Goal: Task Accomplishment & Management: Complete application form

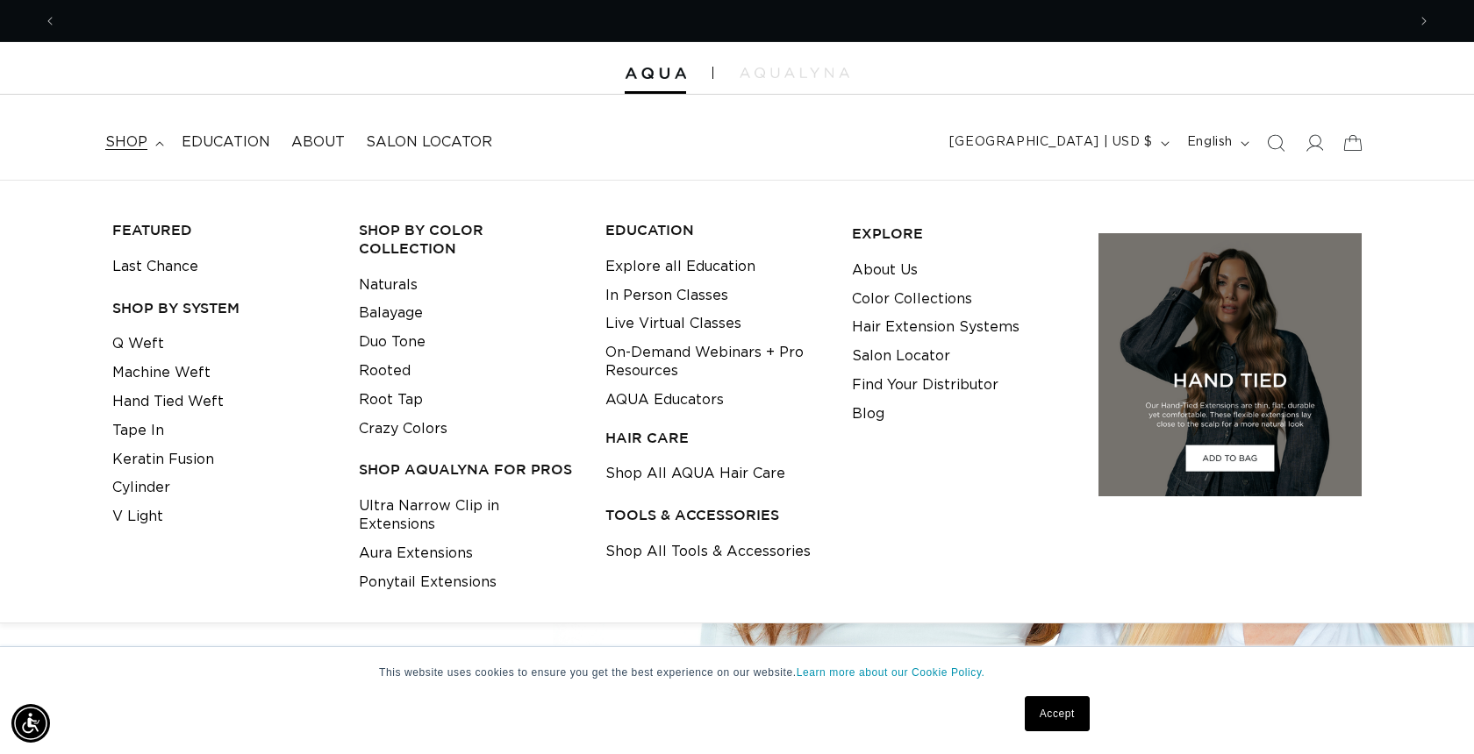
scroll to position [0, 1349]
click at [153, 477] on link "Cylinder" at bounding box center [141, 488] width 58 height 29
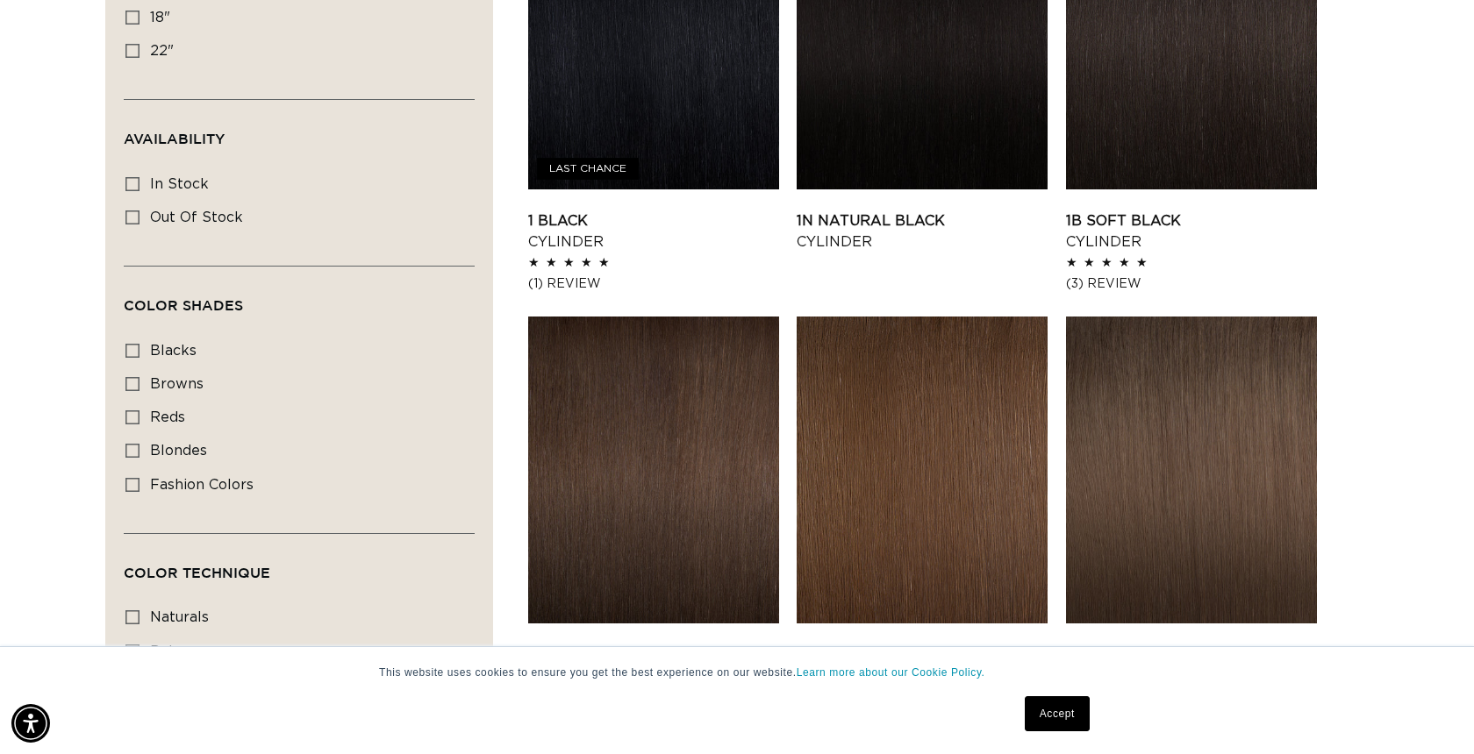
scroll to position [759, 0]
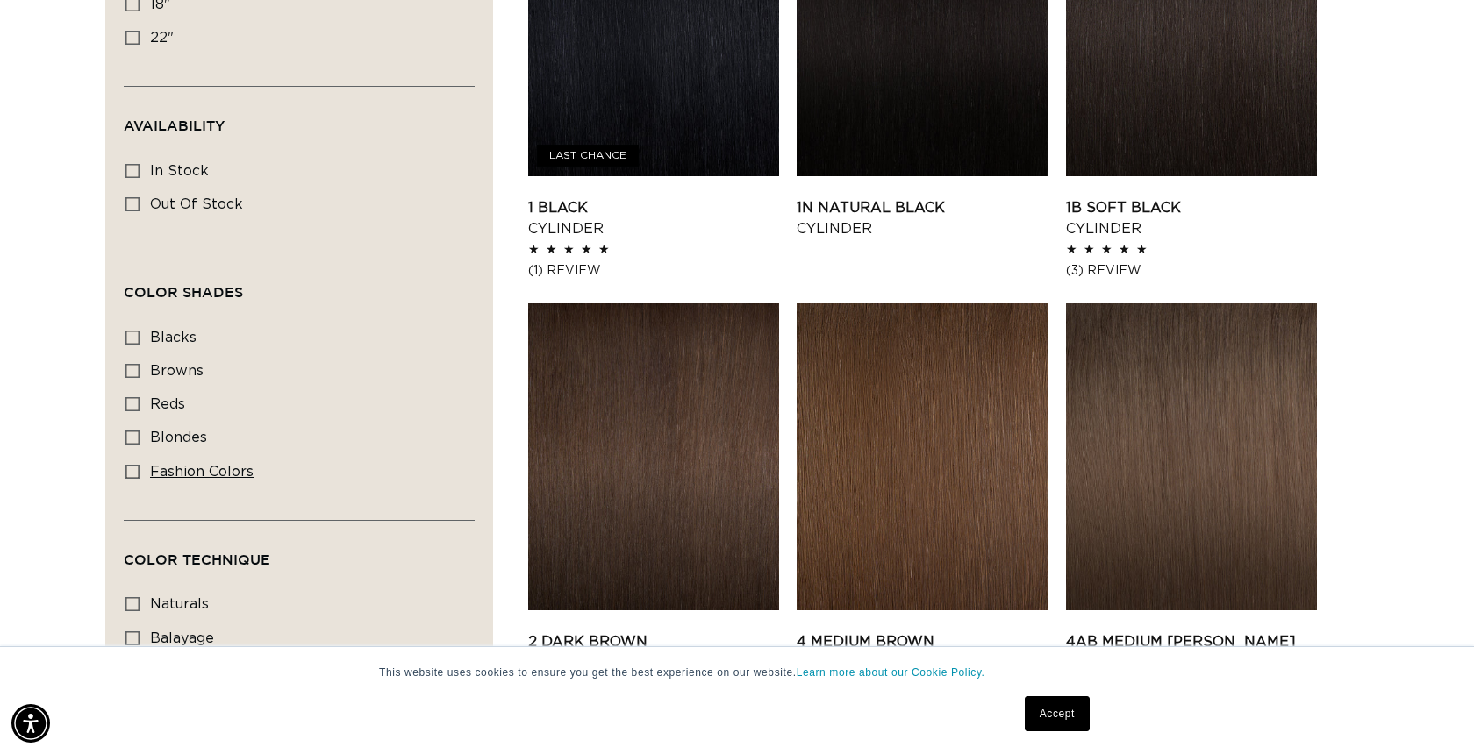
click at [139, 471] on icon at bounding box center [132, 472] width 14 height 14
click at [139, 471] on input "fashion colors fashion colors (8 products)" at bounding box center [132, 472] width 14 height 14
checkbox input "true"
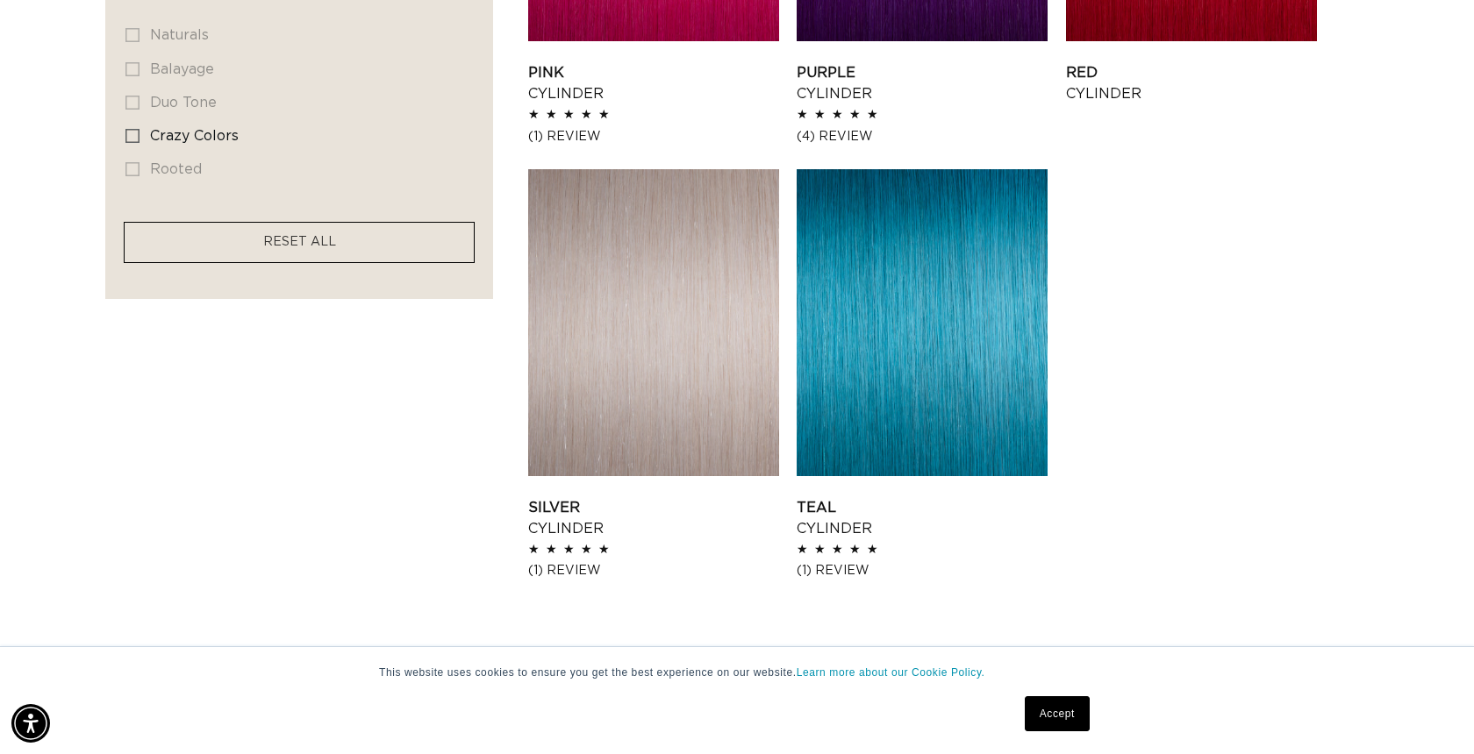
scroll to position [977, 0]
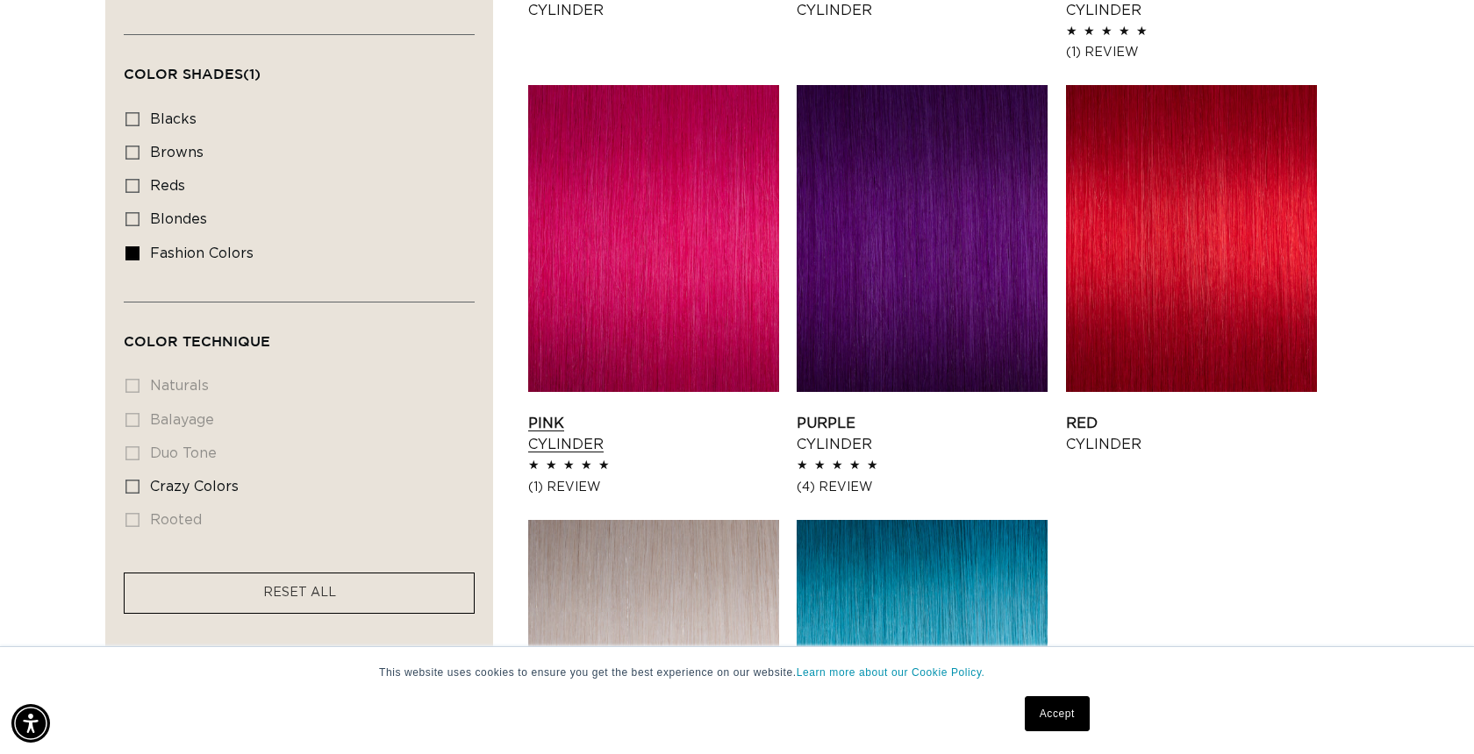
click at [638, 413] on link "Pink Cylinder" at bounding box center [653, 434] width 251 height 42
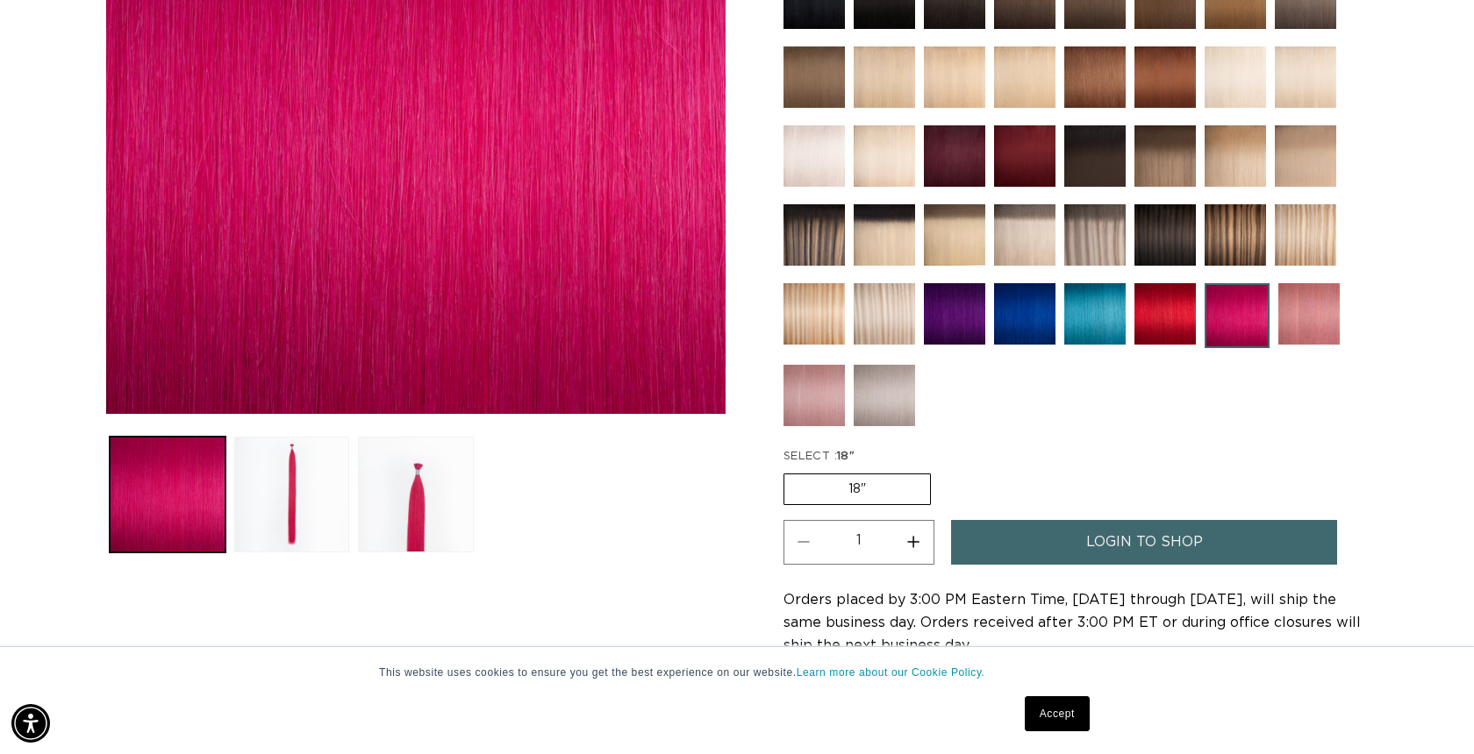
scroll to position [0, 1349]
click at [408, 507] on button "Load image 3 in gallery view" at bounding box center [416, 495] width 116 height 116
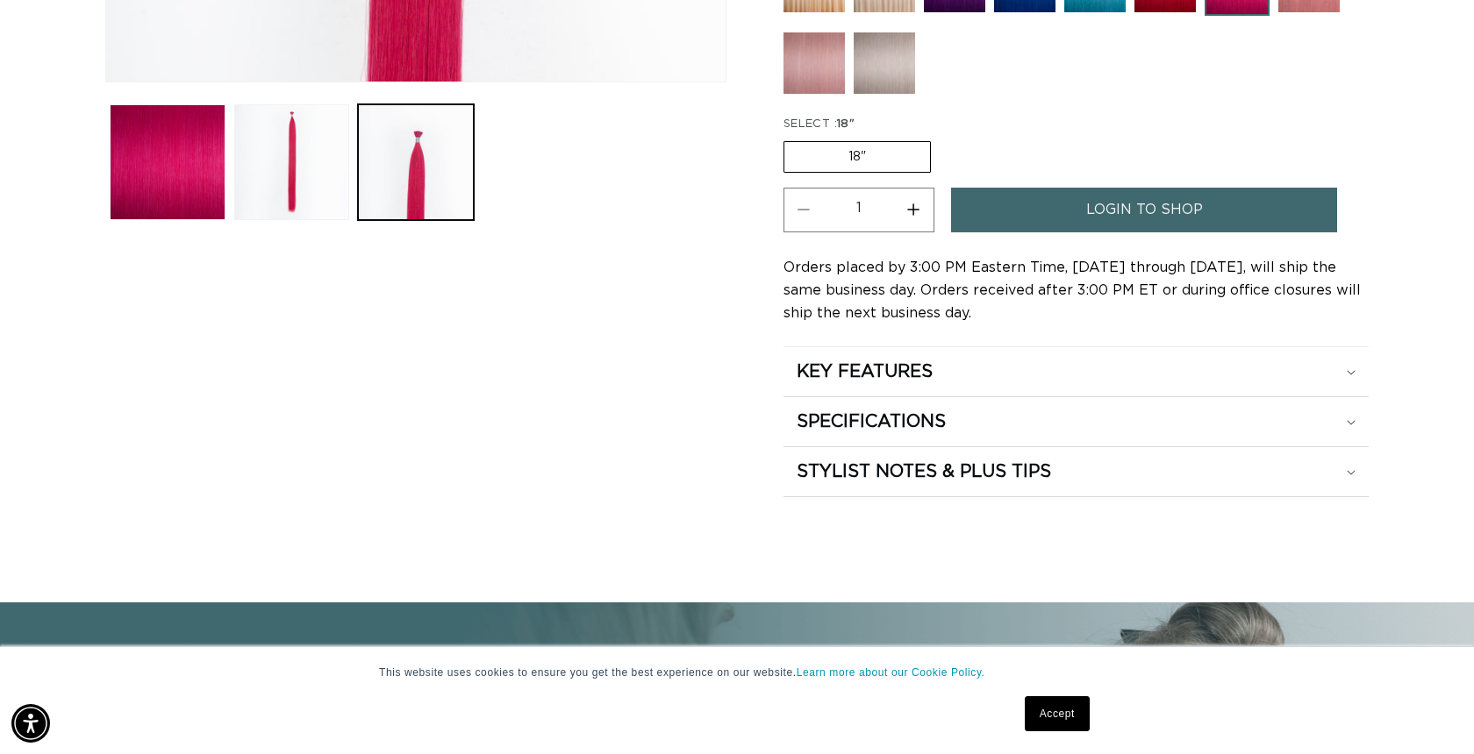
scroll to position [781, 0]
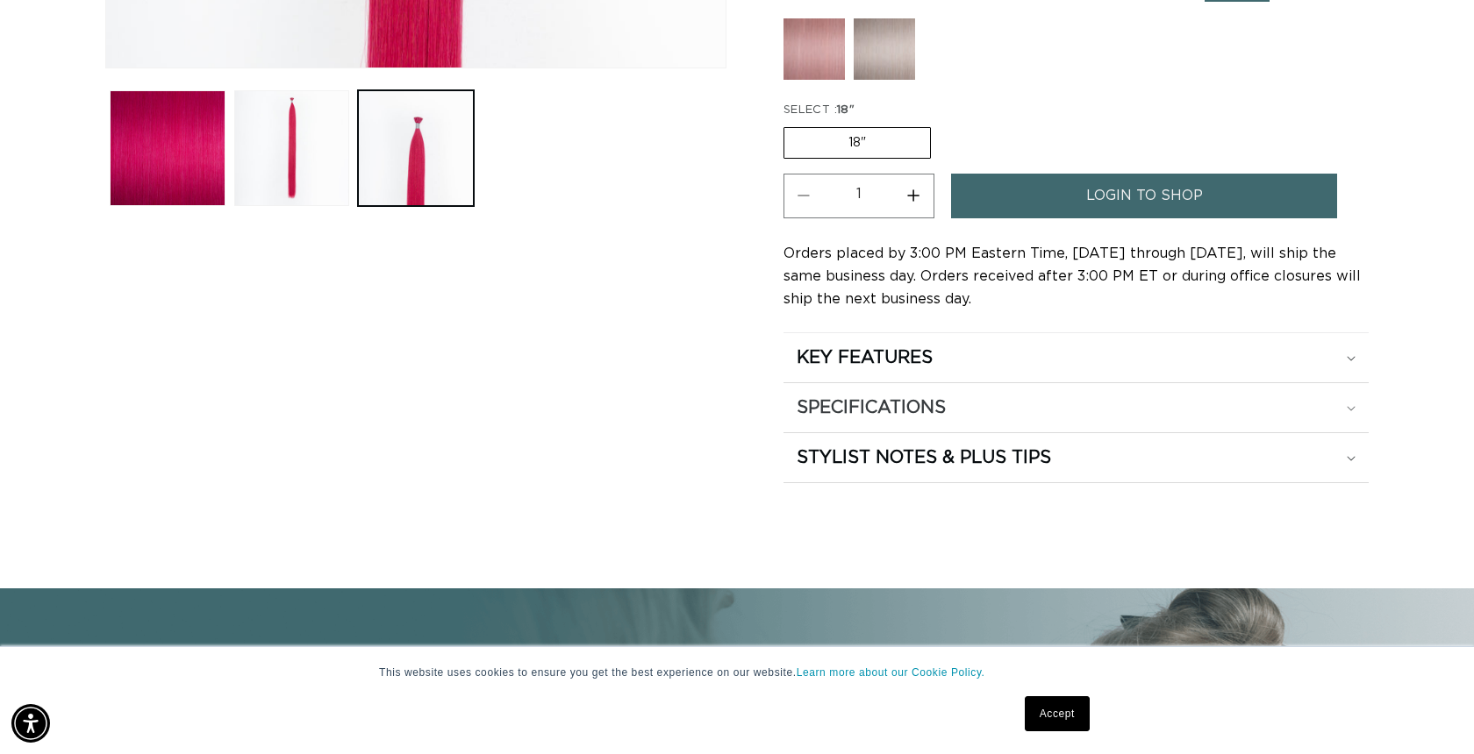
click at [1354, 406] on icon at bounding box center [1350, 408] width 9 height 5
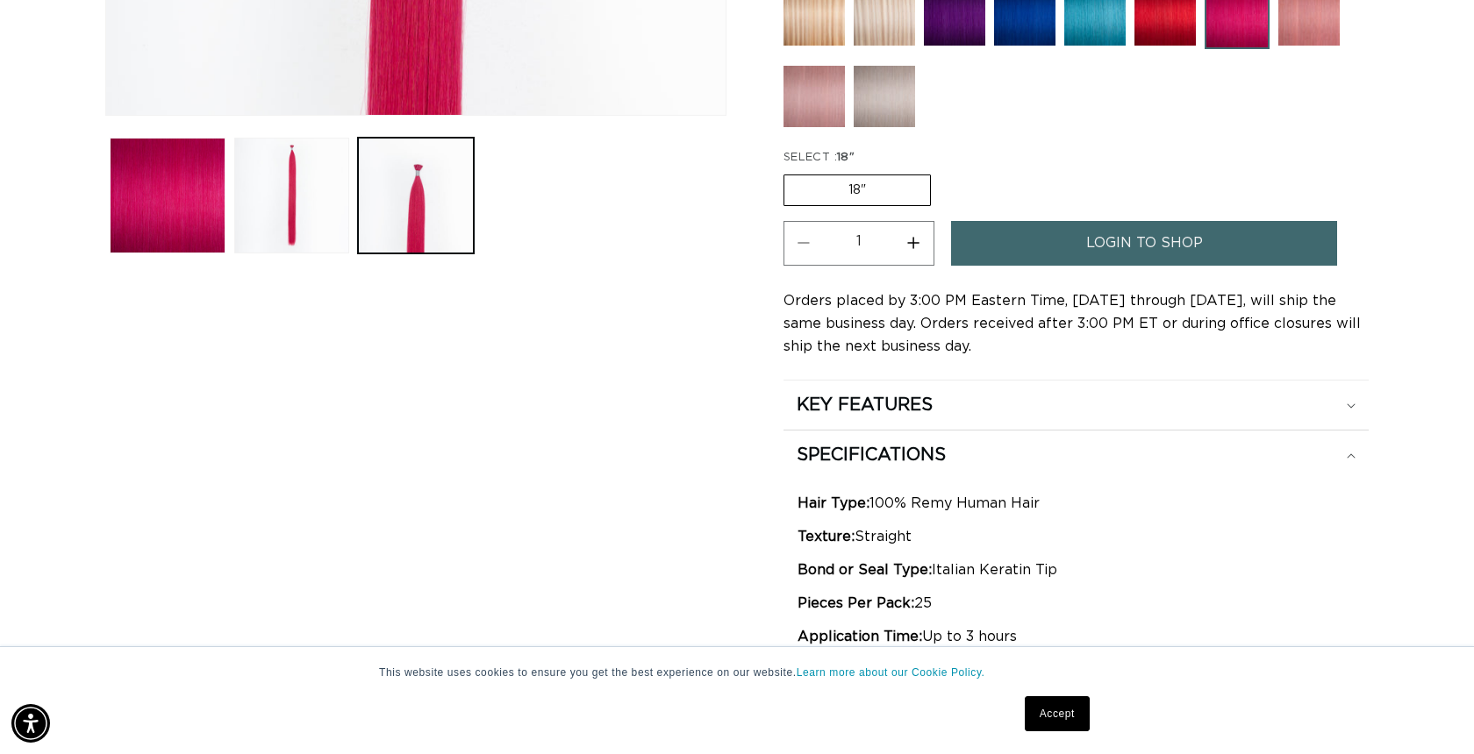
scroll to position [637, 0]
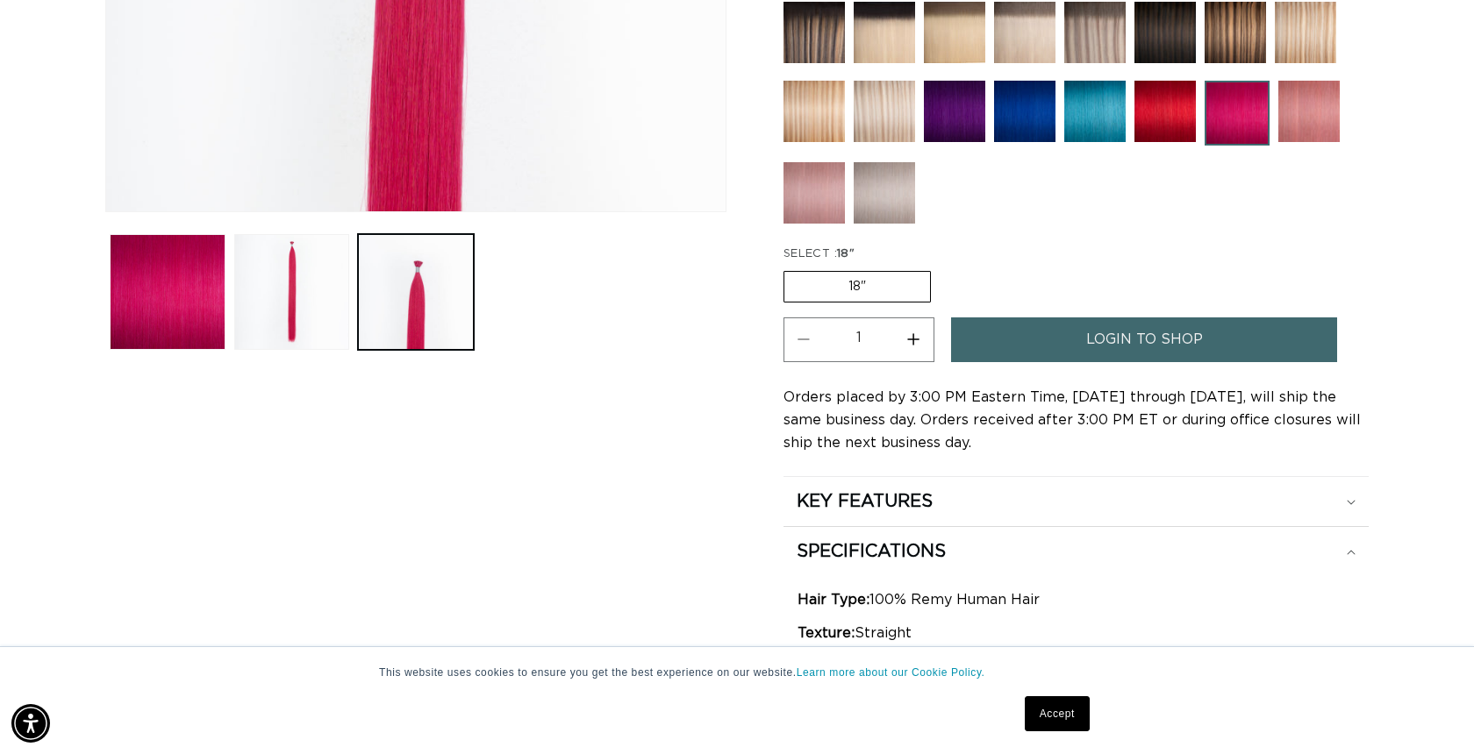
click at [1098, 339] on span "login to shop" at bounding box center [1144, 340] width 117 height 45
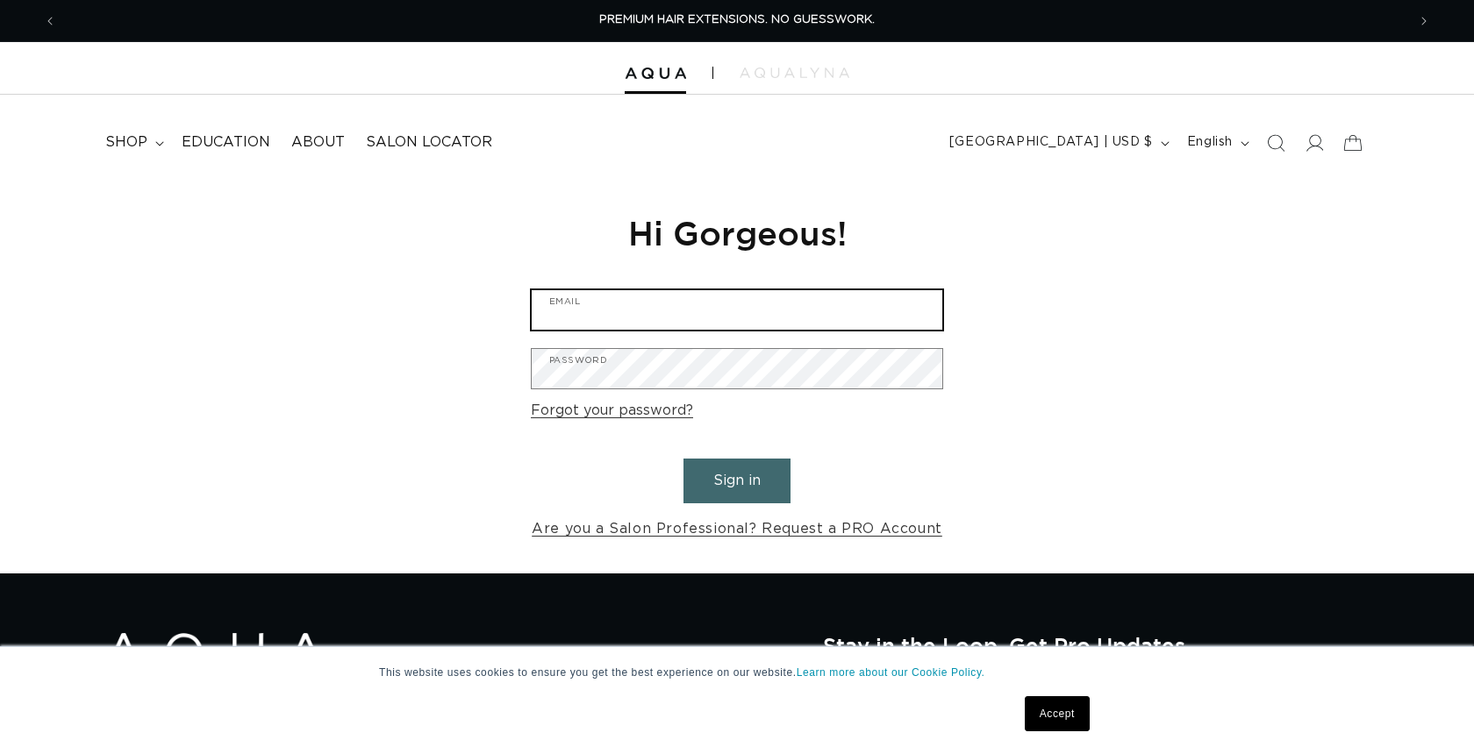
click at [604, 311] on input "Email" at bounding box center [737, 309] width 411 height 39
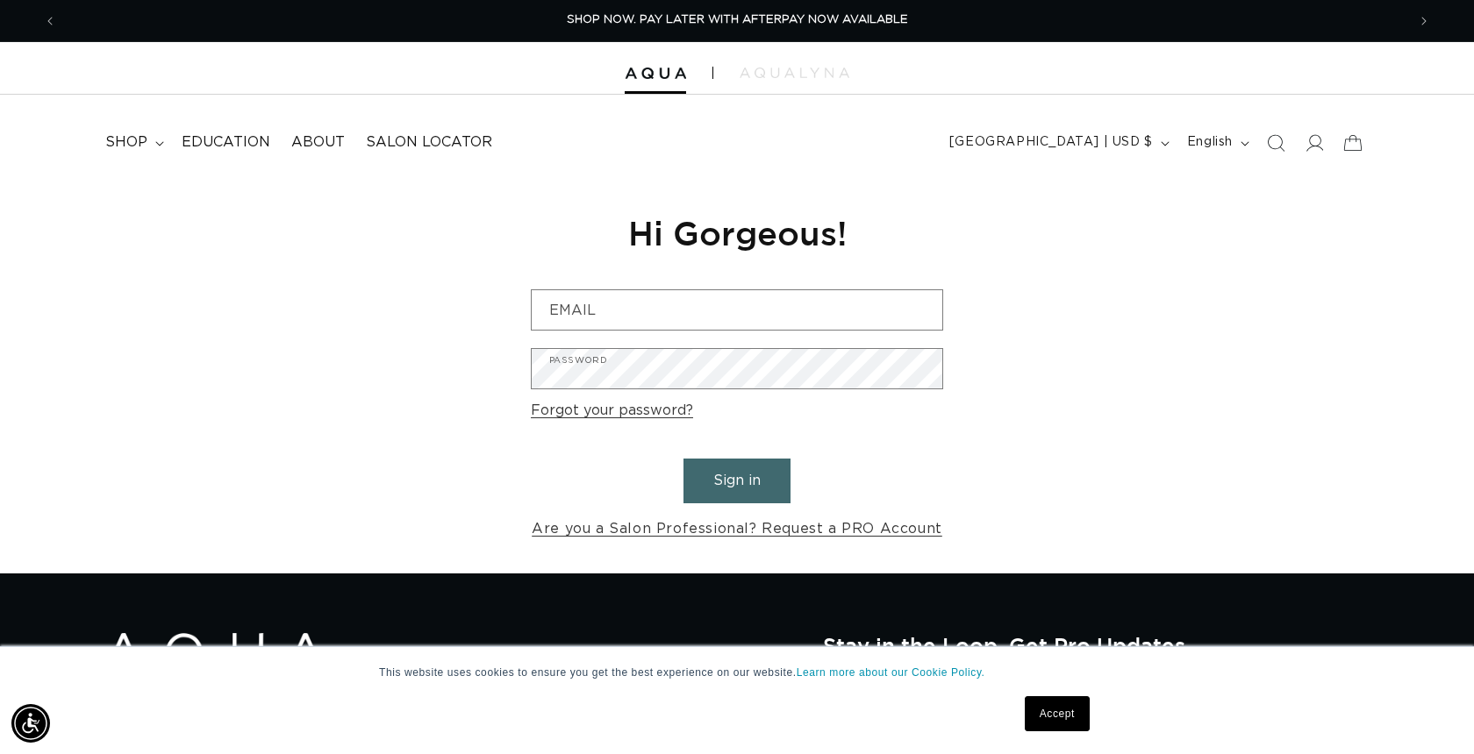
click at [329, 292] on div "Reset your password We will send you an email to reset your password Email Subm…" at bounding box center [737, 377] width 1474 height 394
click at [596, 311] on input "Email" at bounding box center [737, 309] width 411 height 39
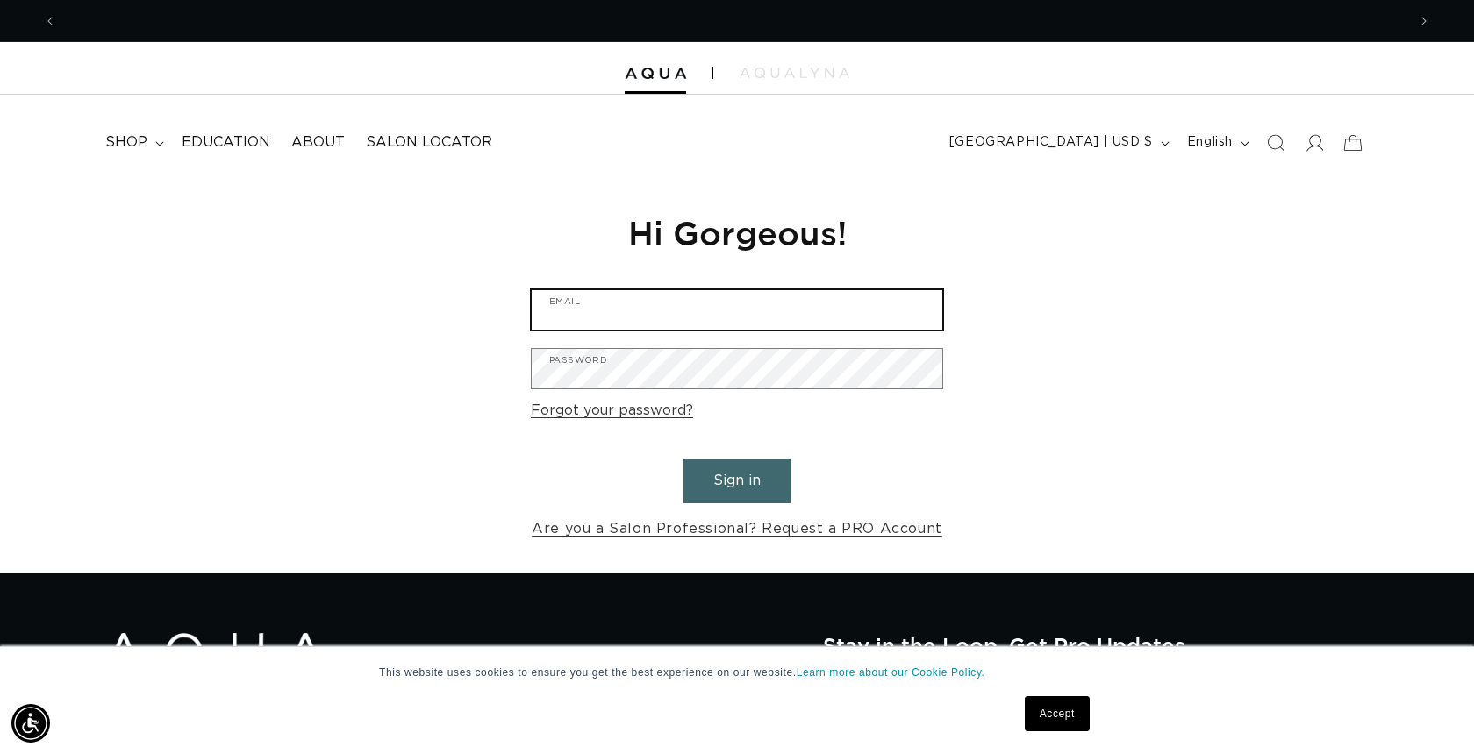
scroll to position [0, 2698]
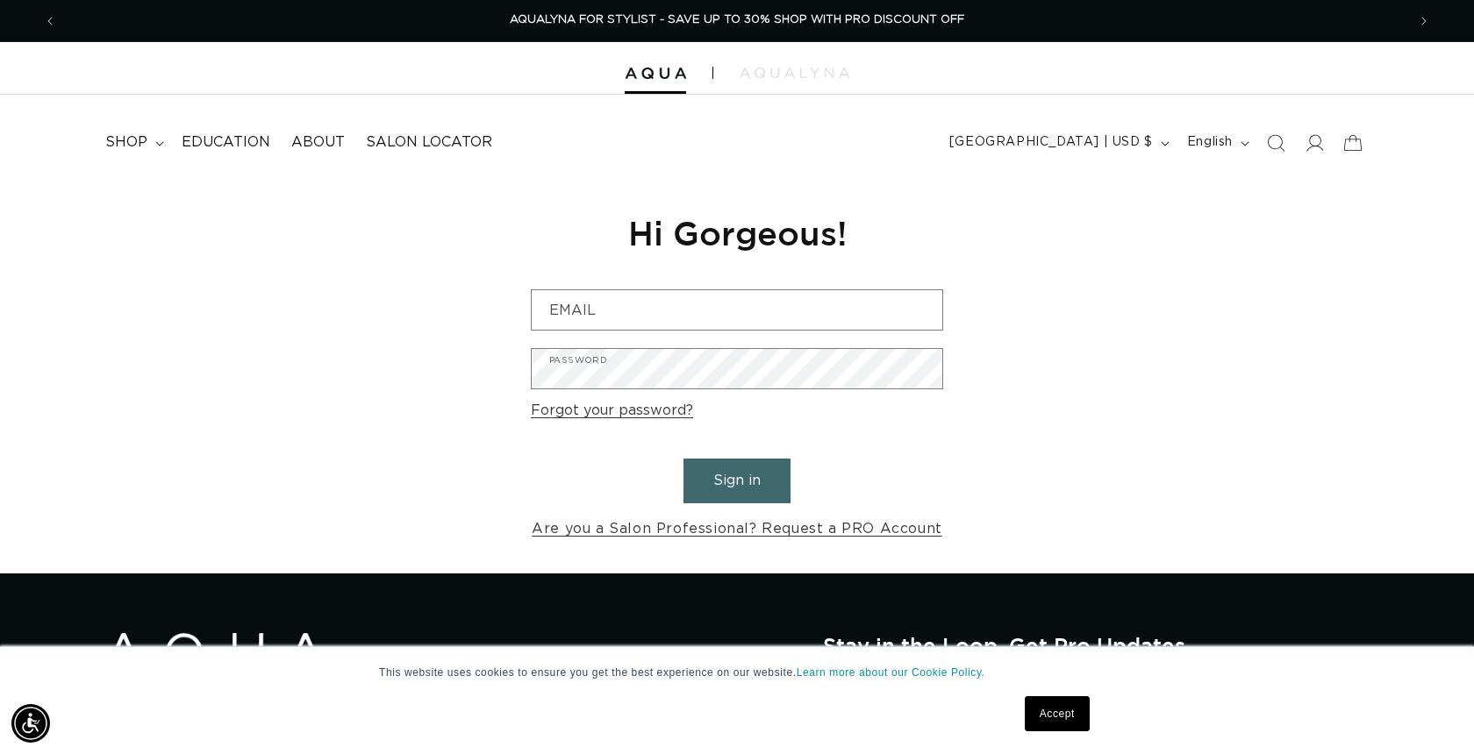
click at [368, 319] on div "Reset your password We will send you an email to reset your password Email Subm…" at bounding box center [737, 377] width 1474 height 394
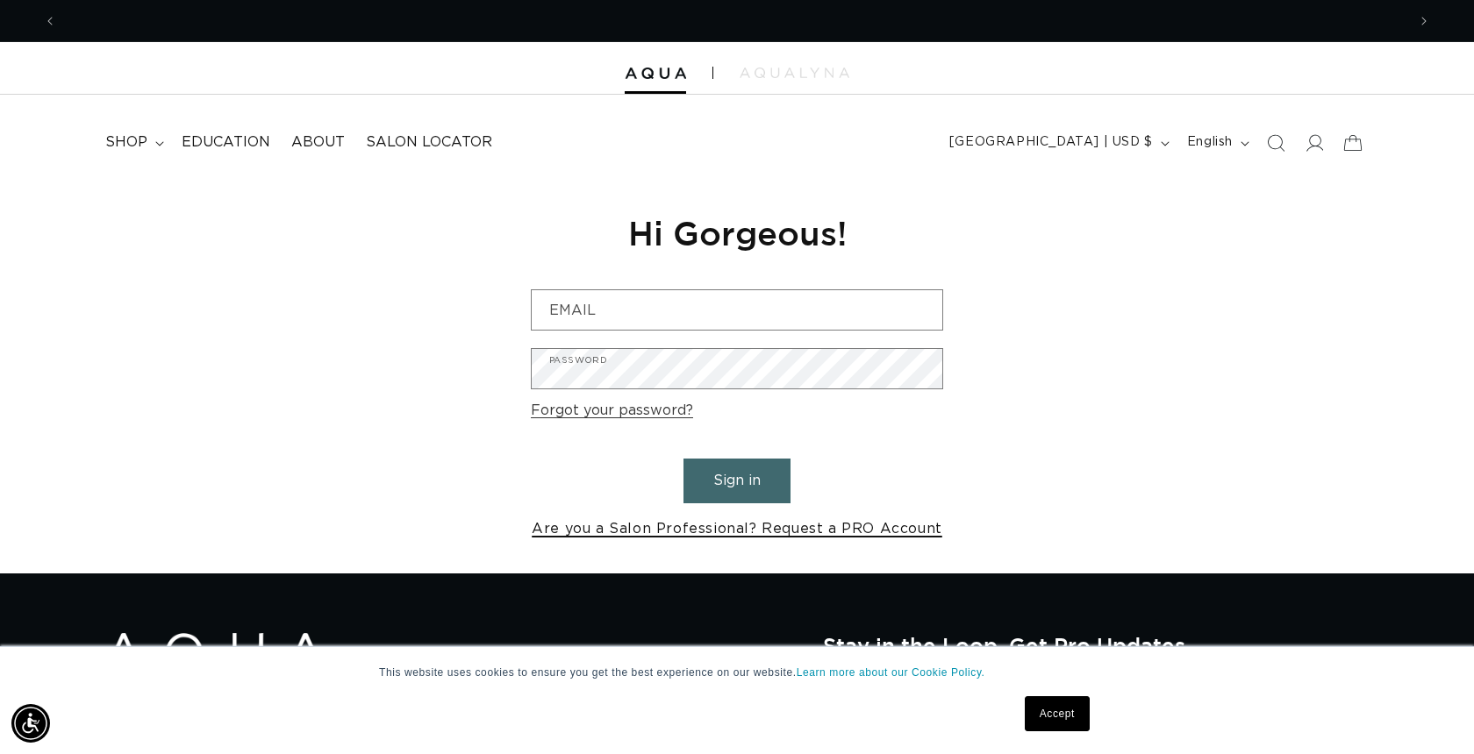
scroll to position [0, 0]
click at [639, 529] on link "Are you a Salon Professional? Request a PRO Account" at bounding box center [737, 529] width 411 height 25
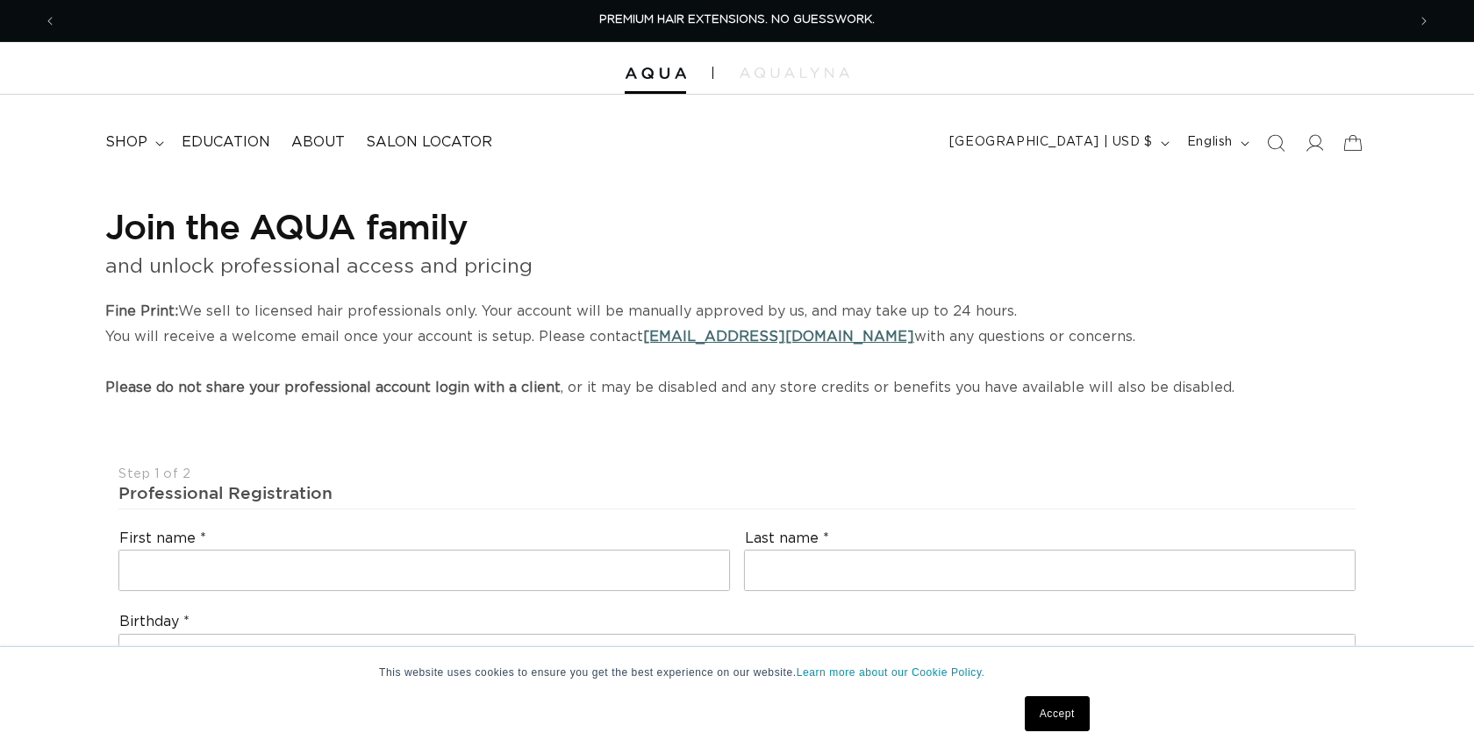
select select "US"
select select "[GEOGRAPHIC_DATA]"
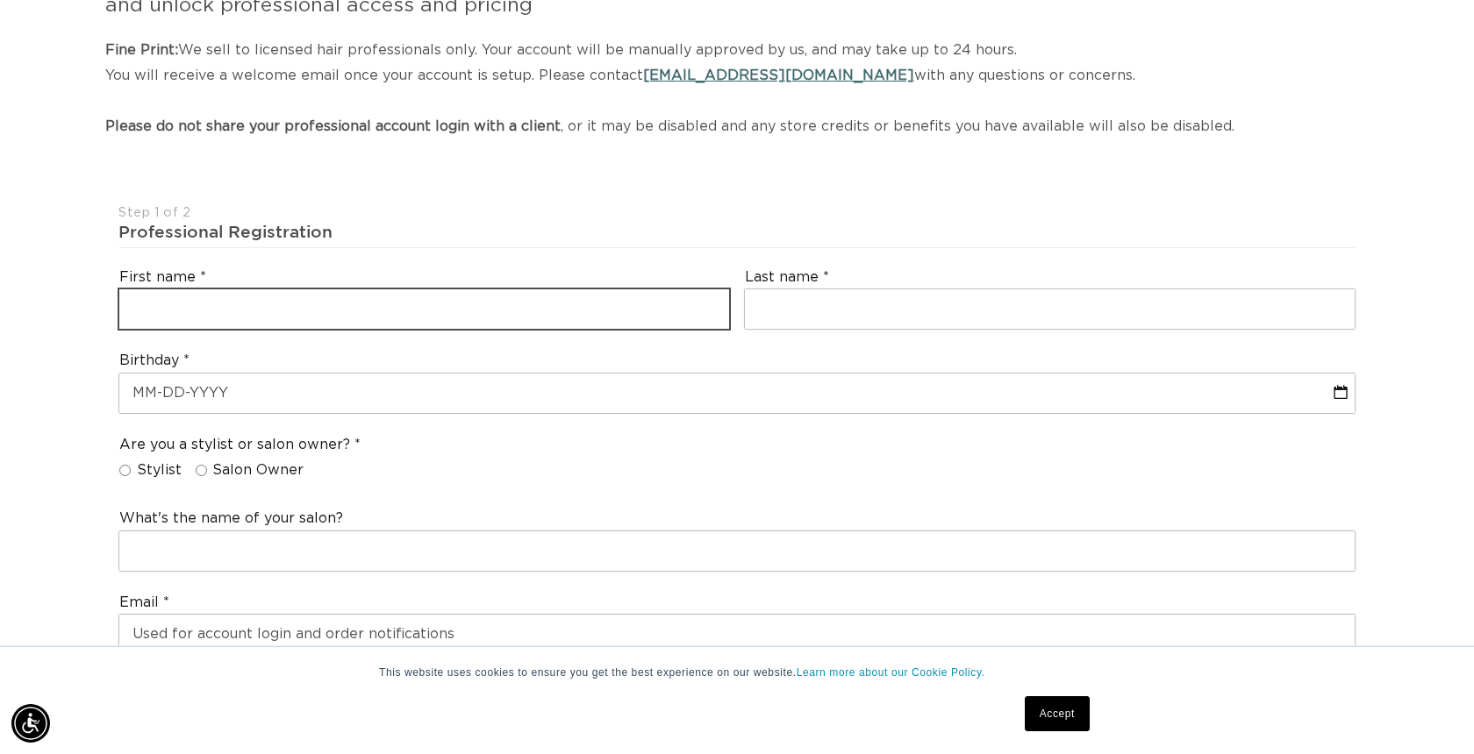
type input "Sabrina"
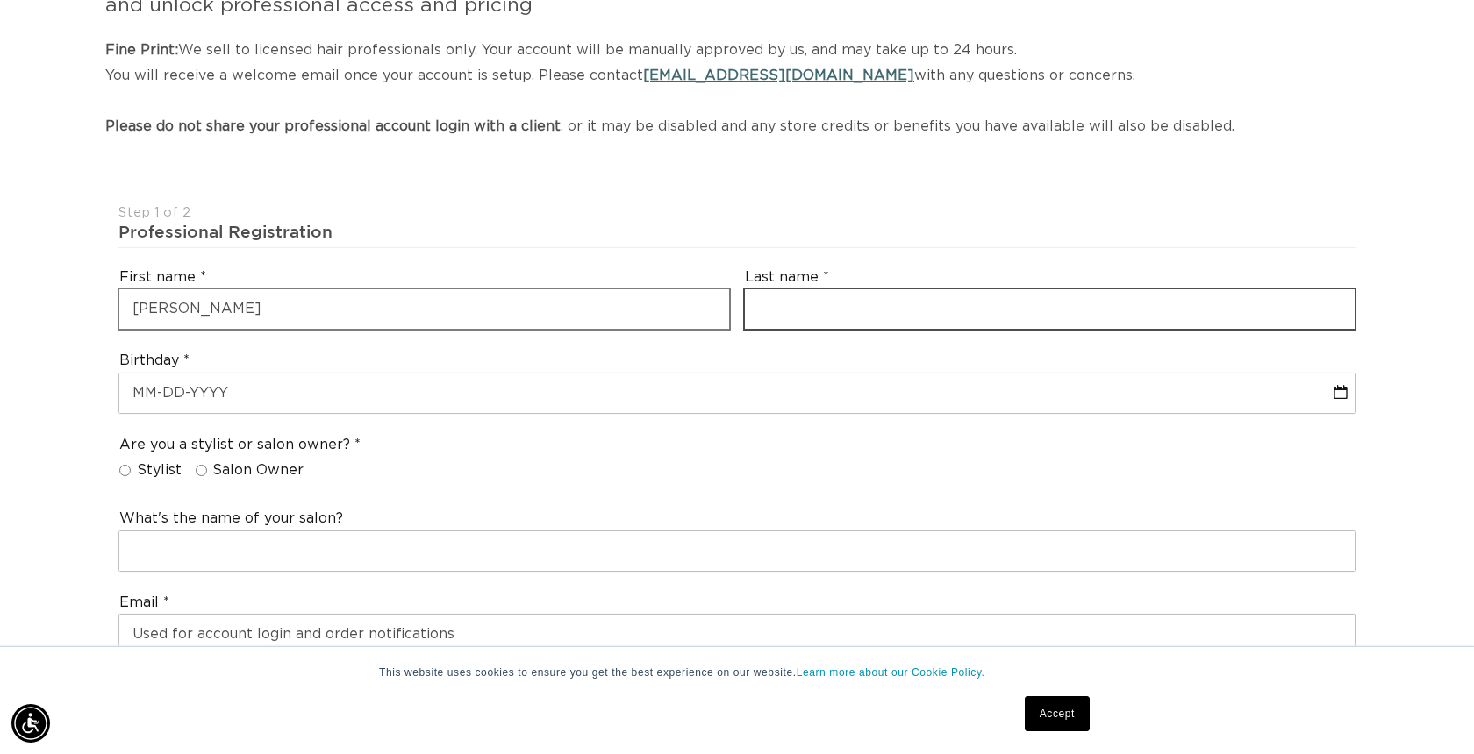
type input "Miller-Castillo"
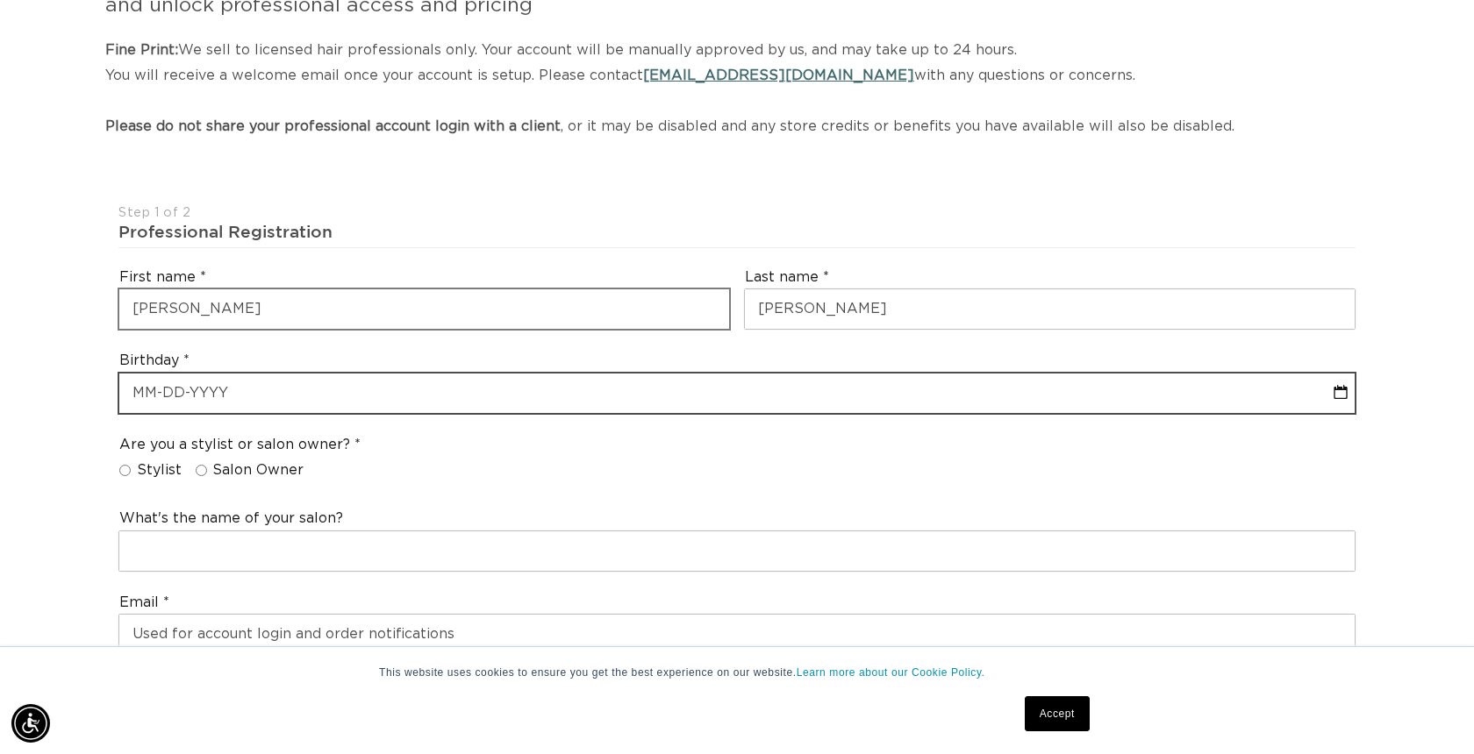
select select "7"
select select "2025"
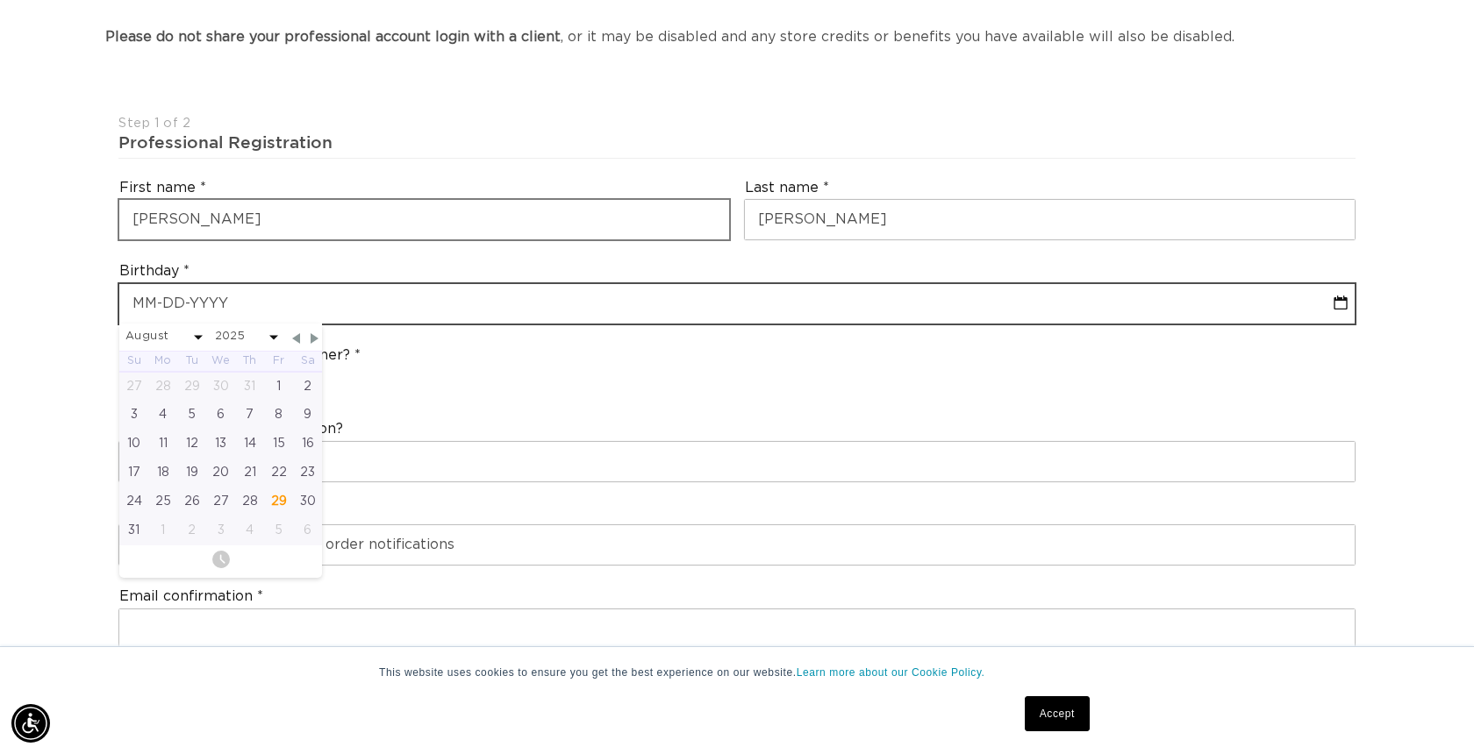
scroll to position [375, 0]
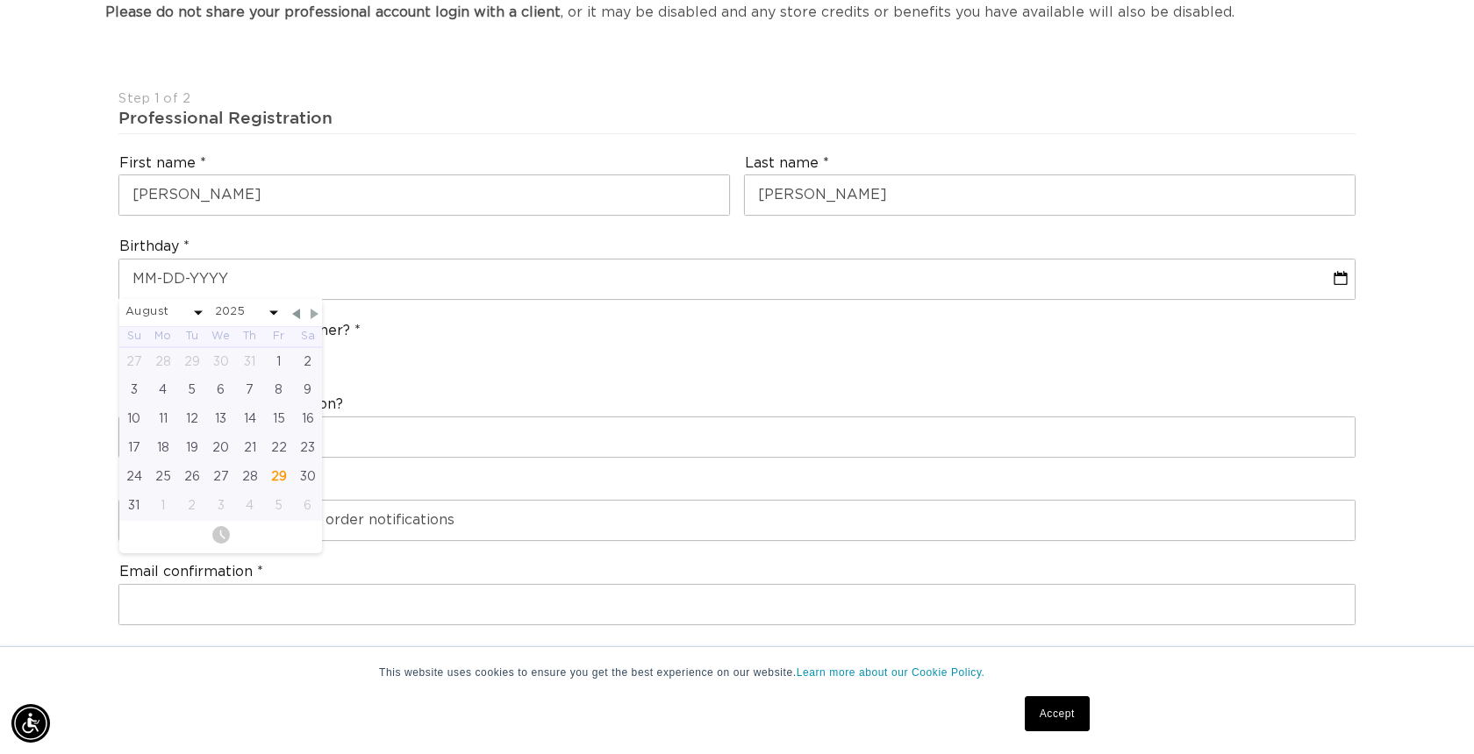
click at [311, 306] on span "Next Month" at bounding box center [315, 314] width 16 height 16
select select "9"
click at [246, 355] on div "2" at bounding box center [249, 361] width 29 height 29
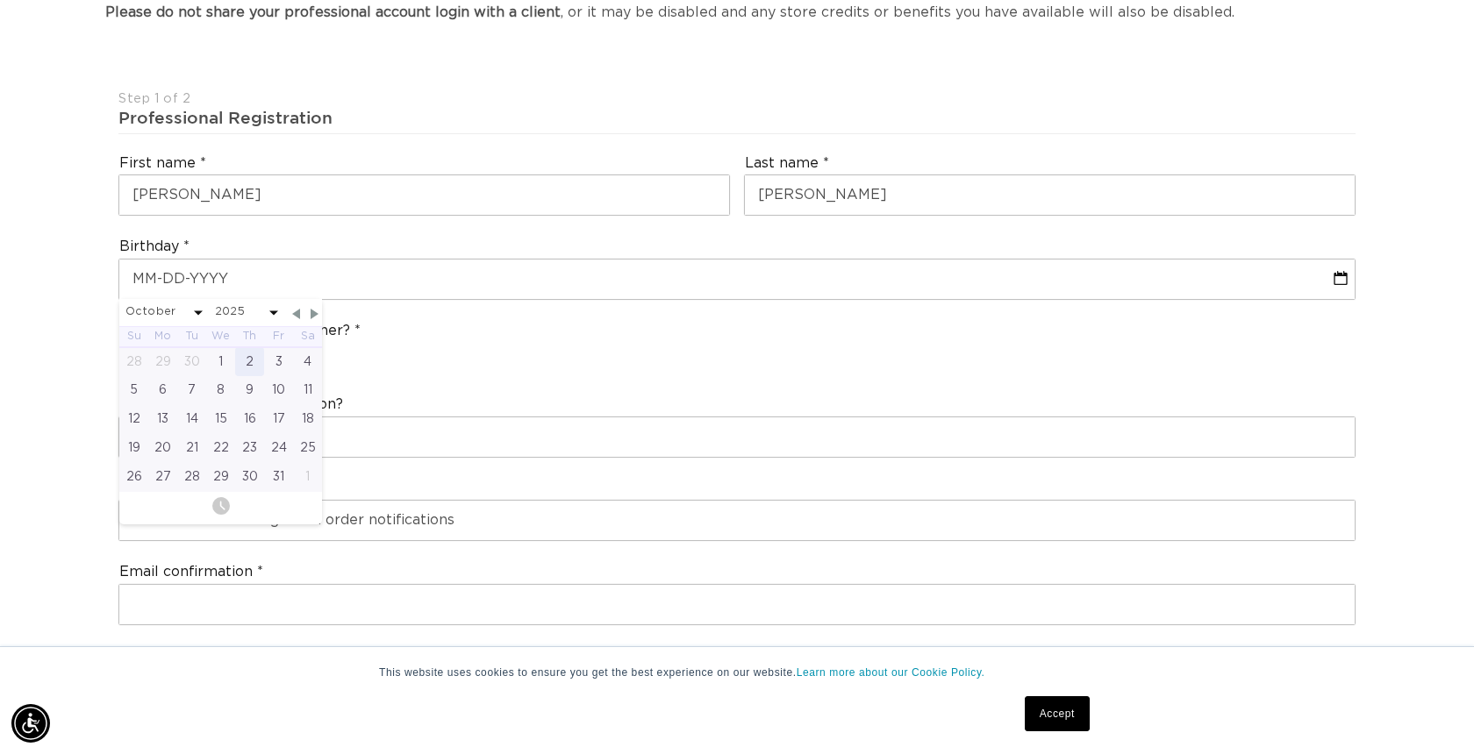
type input "10-02-2025"
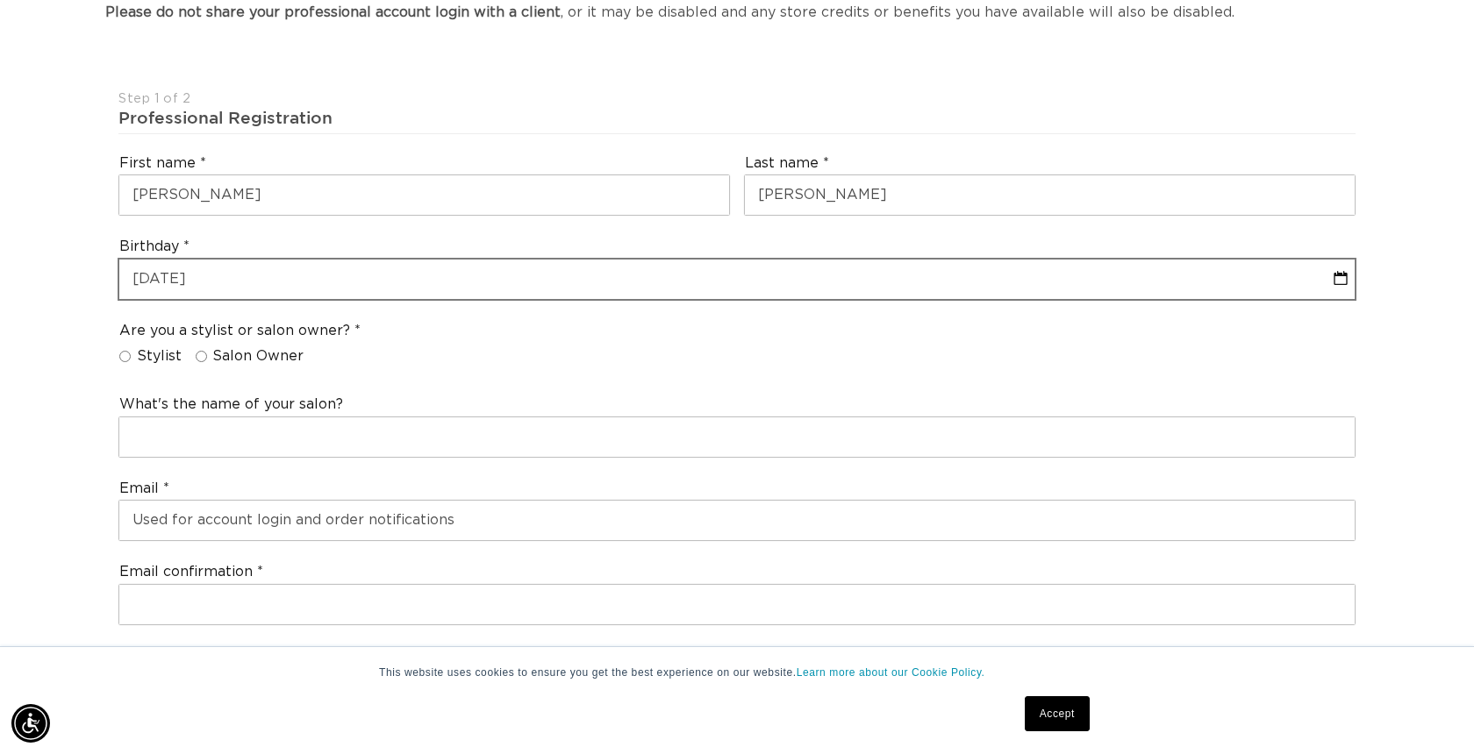
scroll to position [0, 0]
click at [214, 273] on input "10-02-2025" at bounding box center [736, 279] width 1235 height 39
select select "9"
select select "2025"
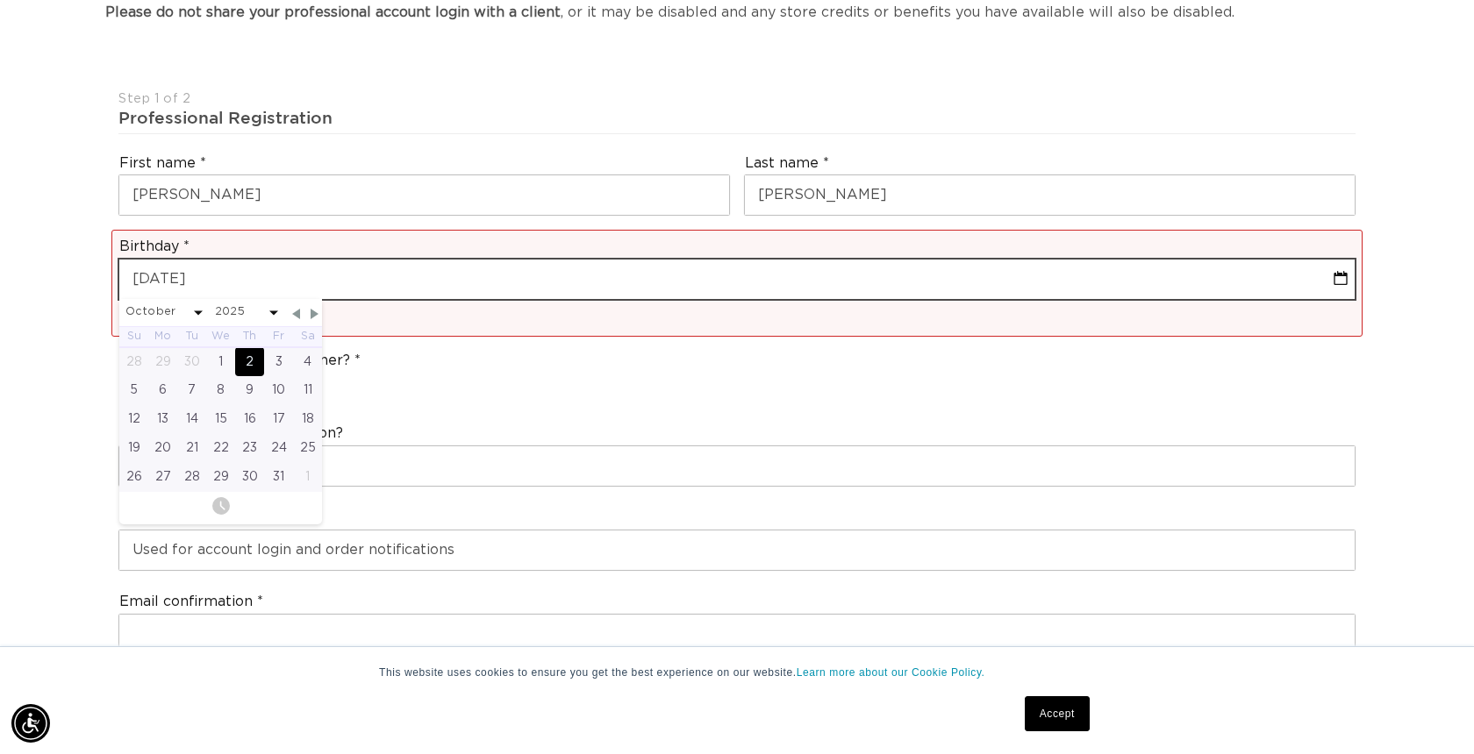
type input "10-02-2"
select select "9"
select select "2025"
type input "10-02-"
select select "9"
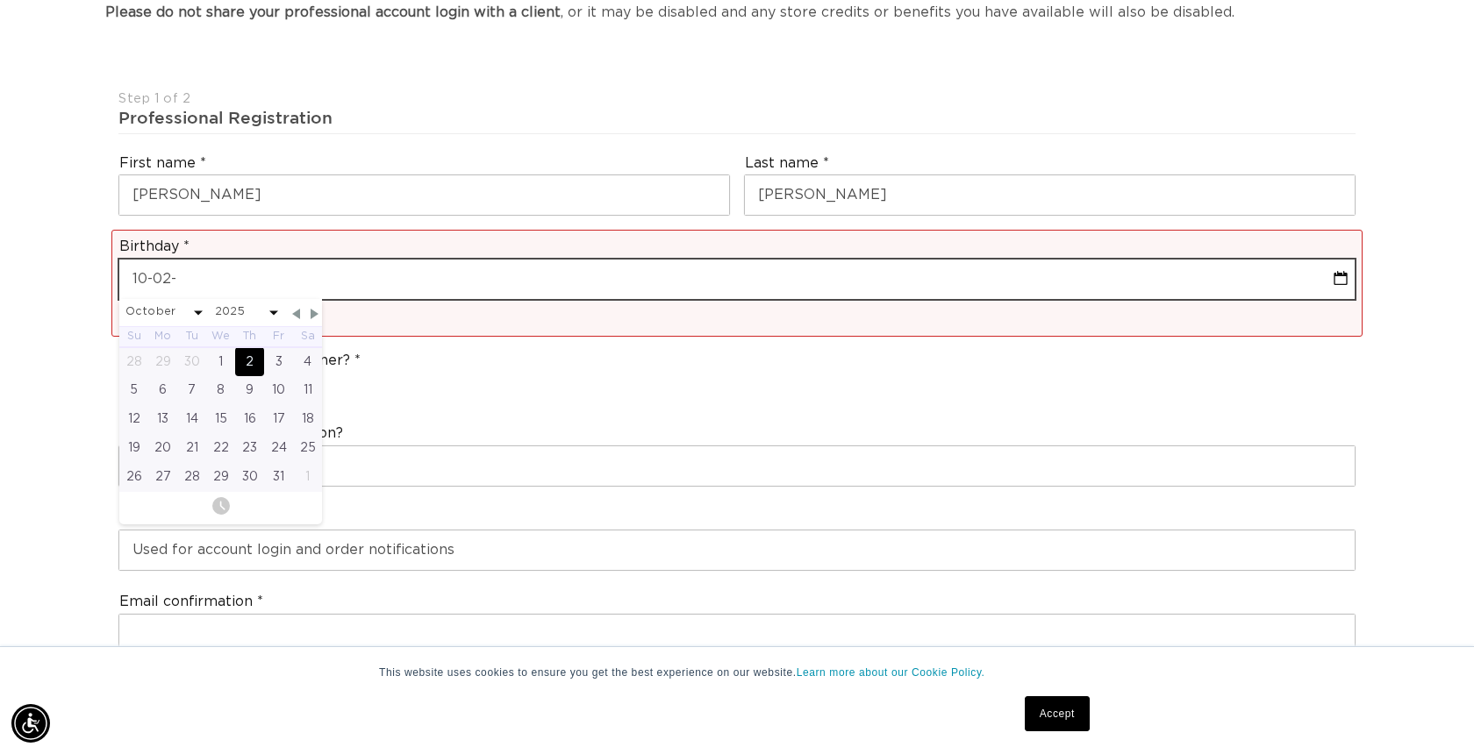
select select "2025"
type input "10-02-1"
select select "9"
select select "2025"
type input "10-02-19"
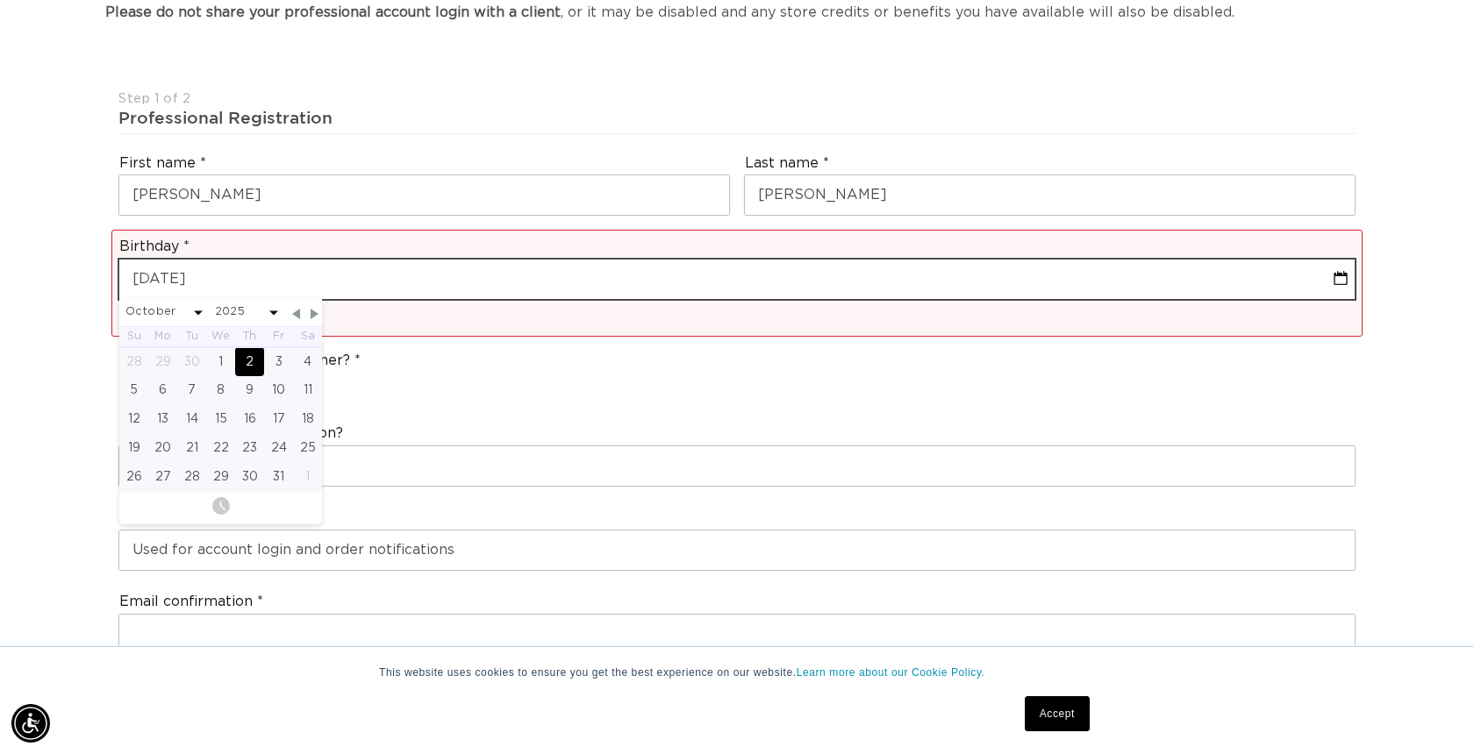
select select "9"
select select "2025"
type input "10-02-1979"
select select "9"
select select "1979"
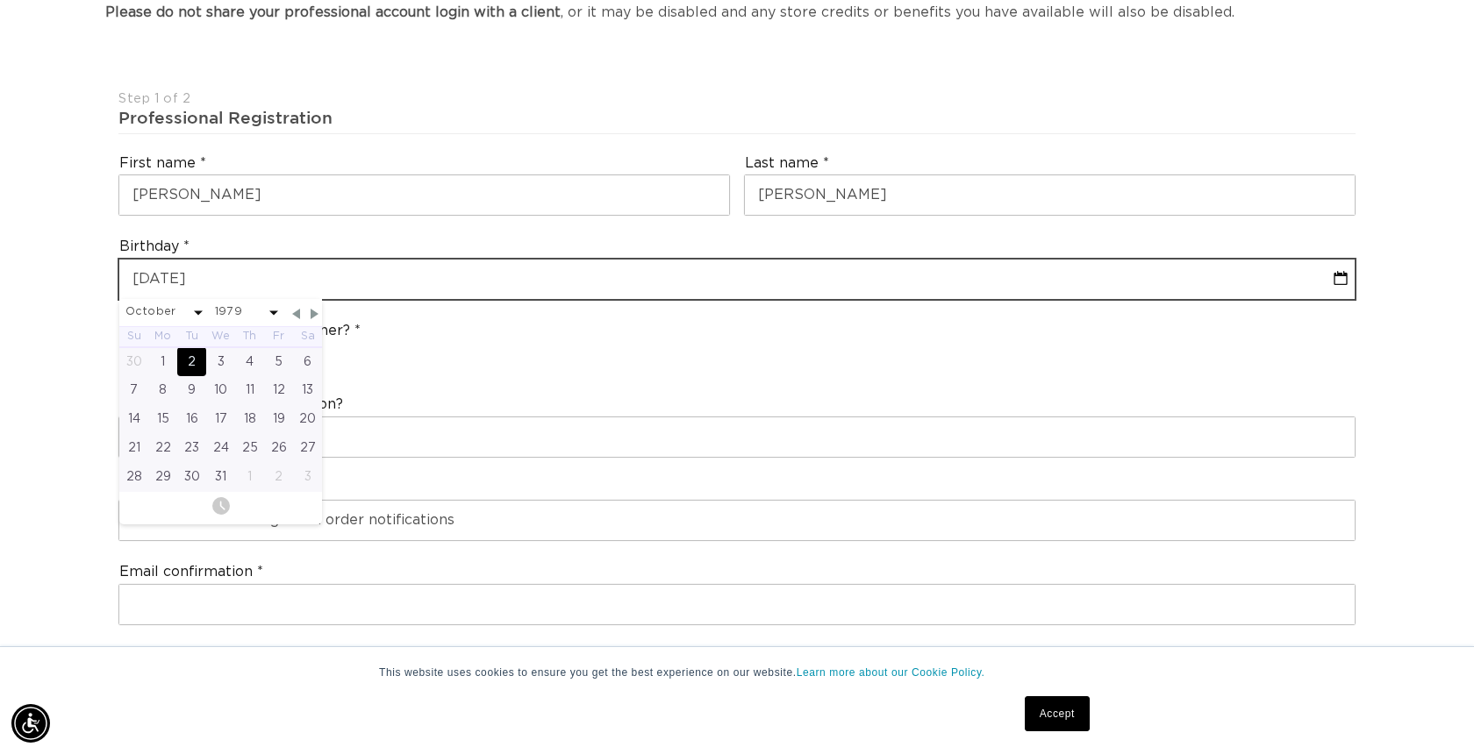
scroll to position [0, 1349]
type input "10-02-1979"
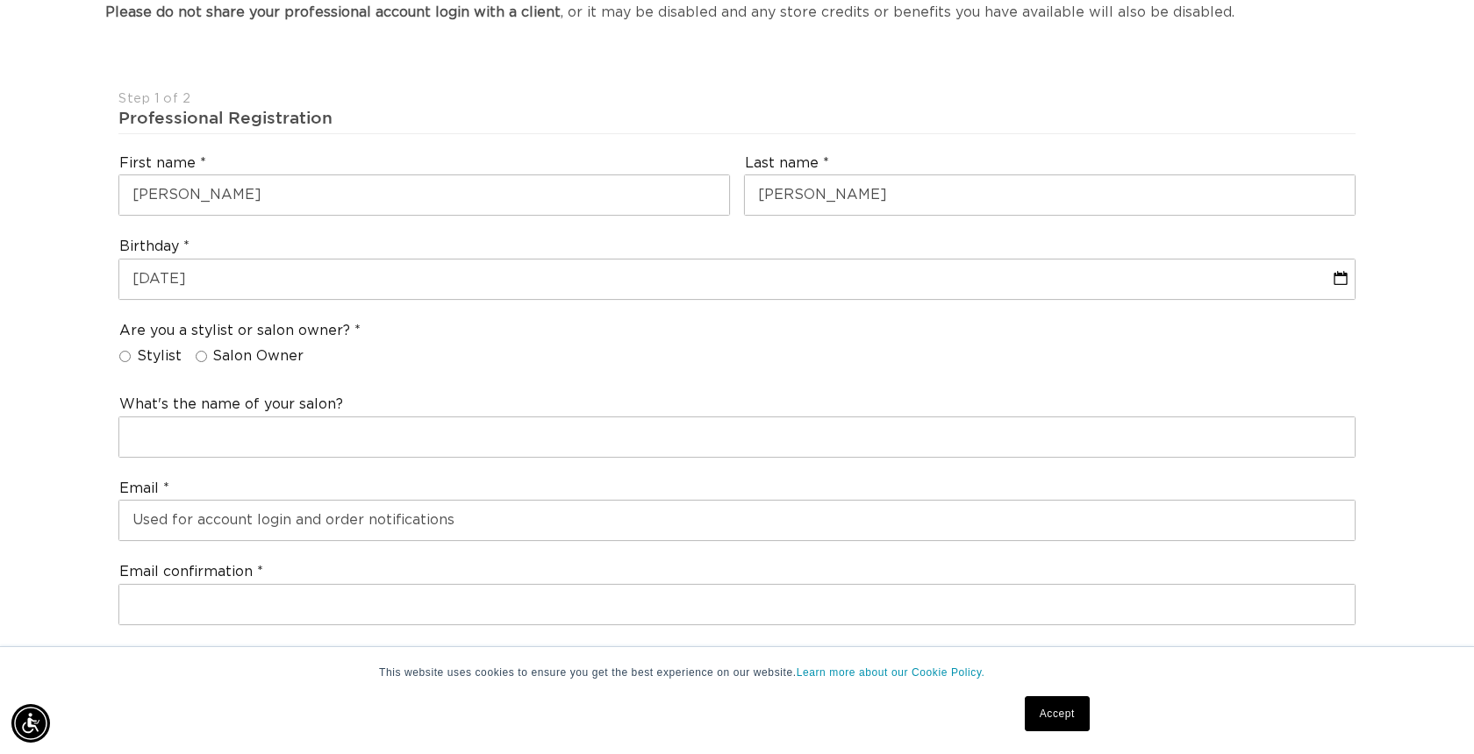
click at [197, 351] on input "Salon Owner" at bounding box center [201, 356] width 11 height 11
radio input "true"
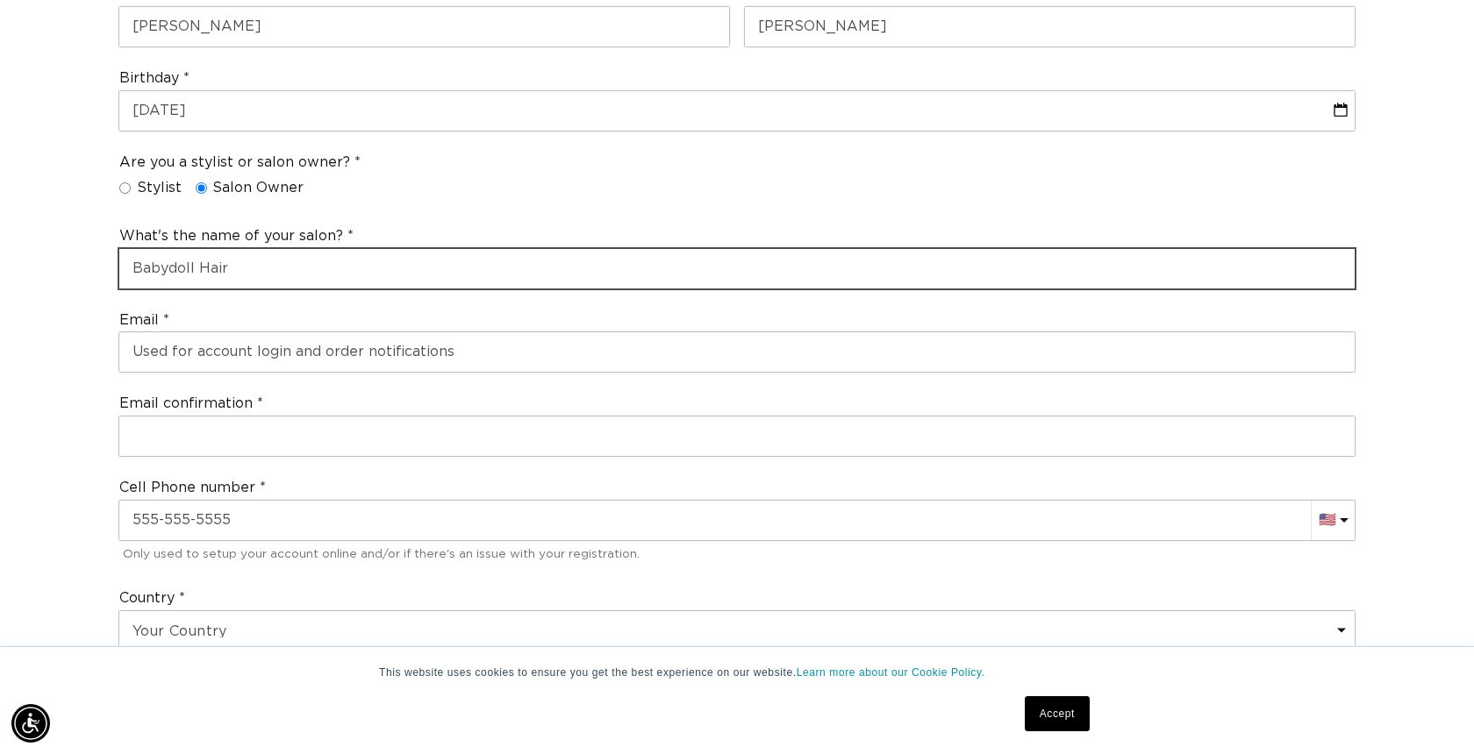
scroll to position [545, 0]
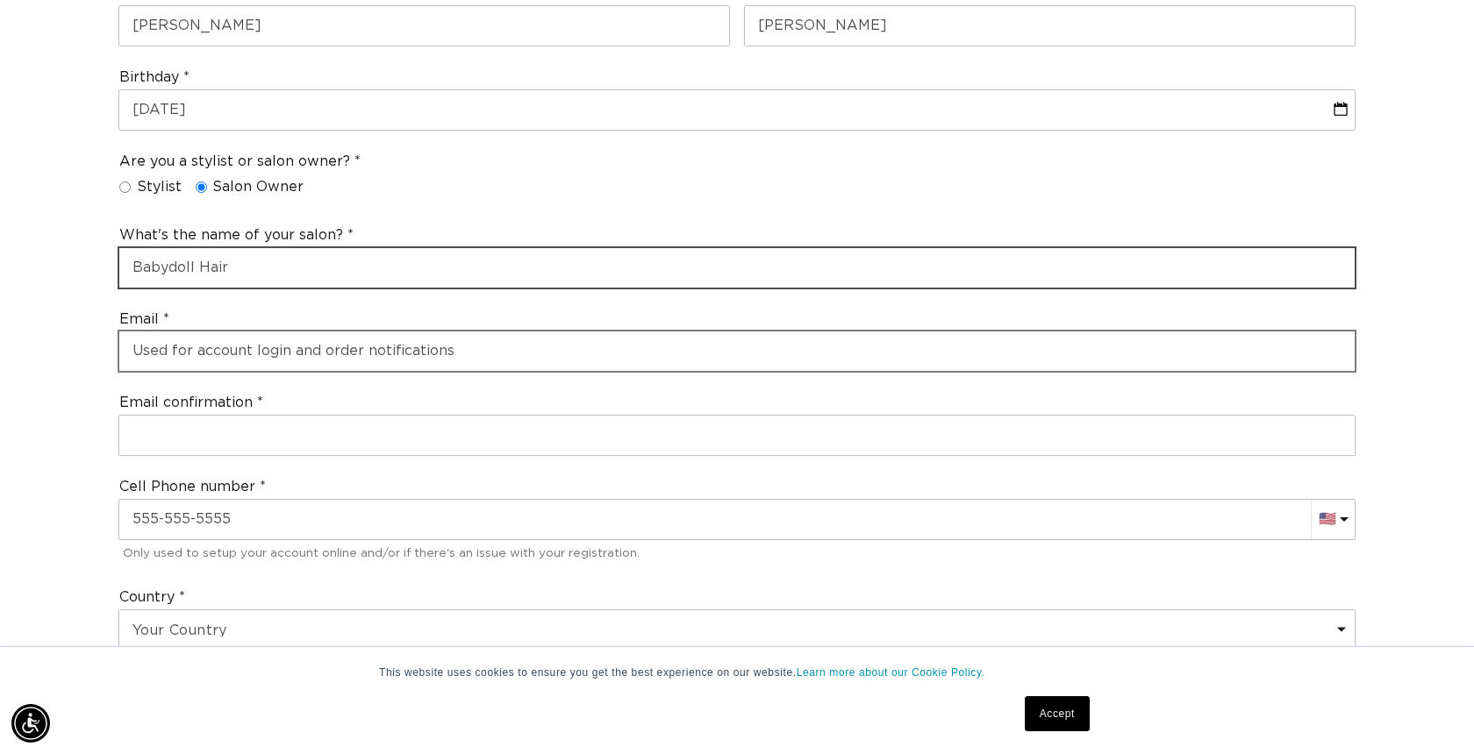
type input "Babydoll Hair"
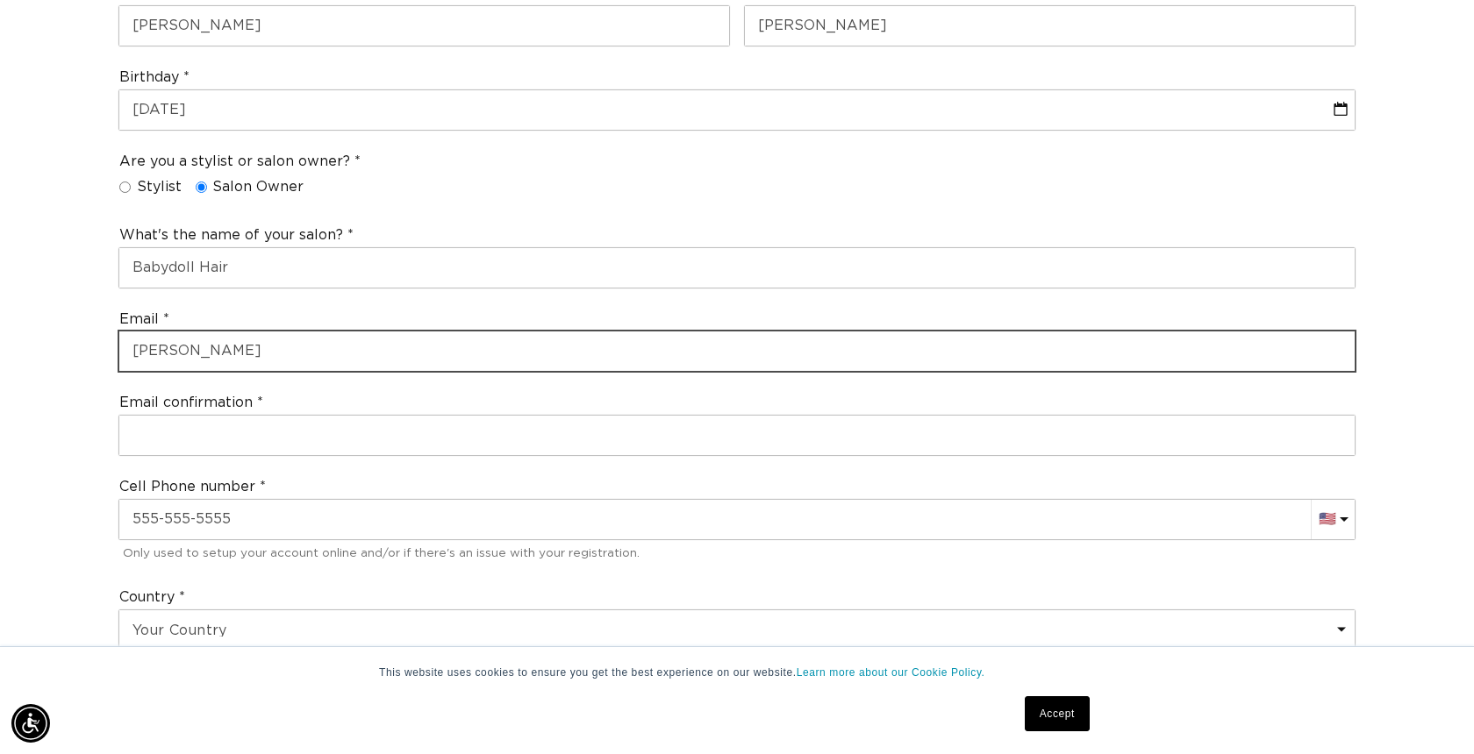
scroll to position [0, 0]
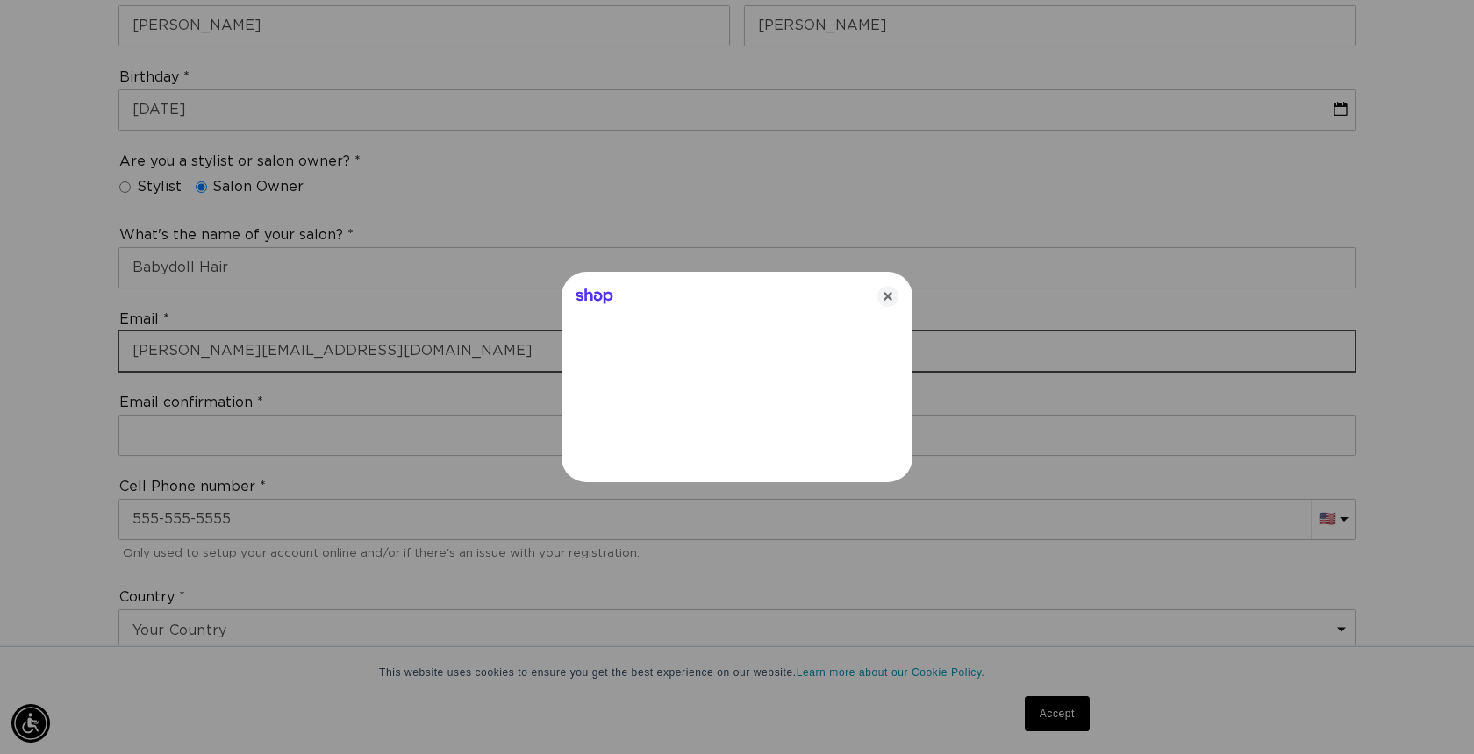
type input "sabrina@babydollhair.com"
click at [885, 296] on icon "Close" at bounding box center [887, 296] width 21 height 21
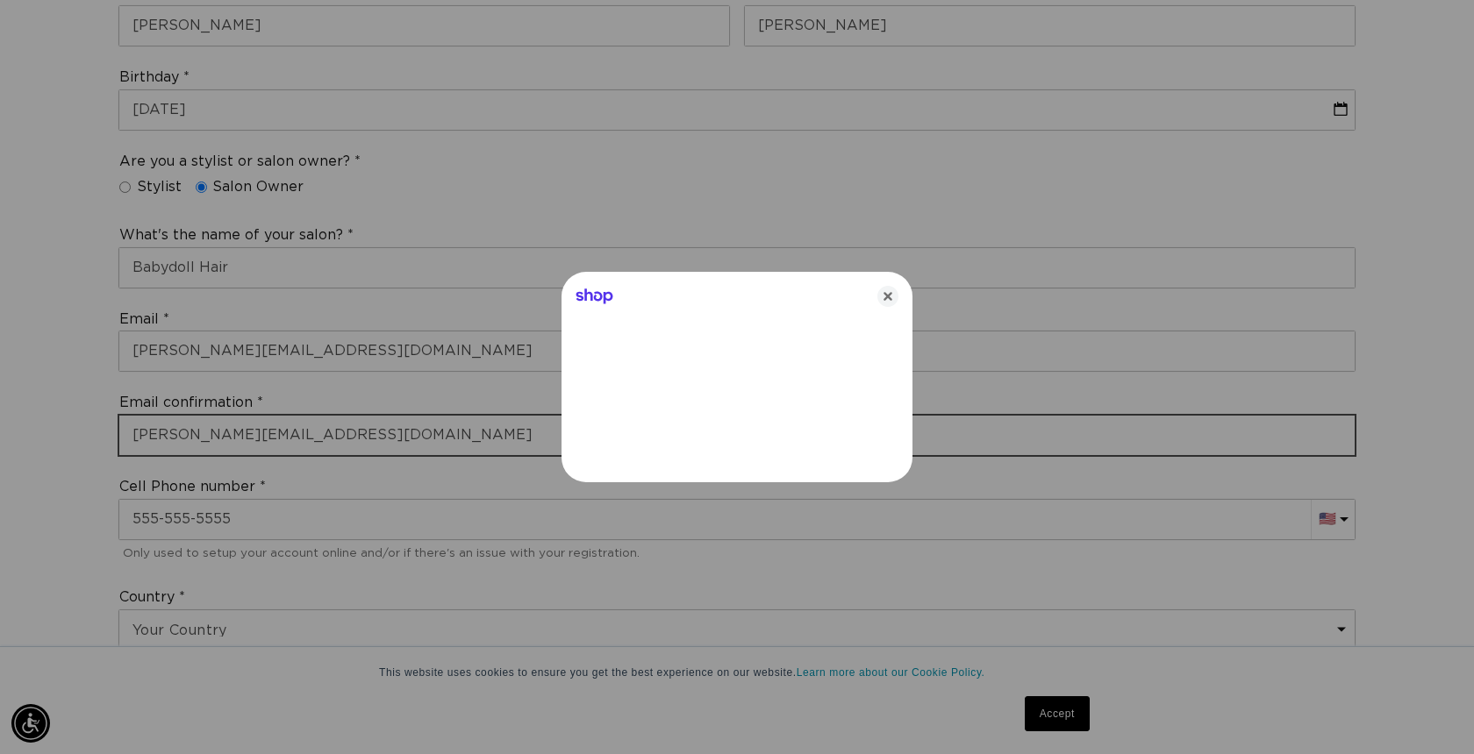
type input "sabrina@babydollhair.com"
click at [889, 295] on icon "Close" at bounding box center [887, 296] width 21 height 21
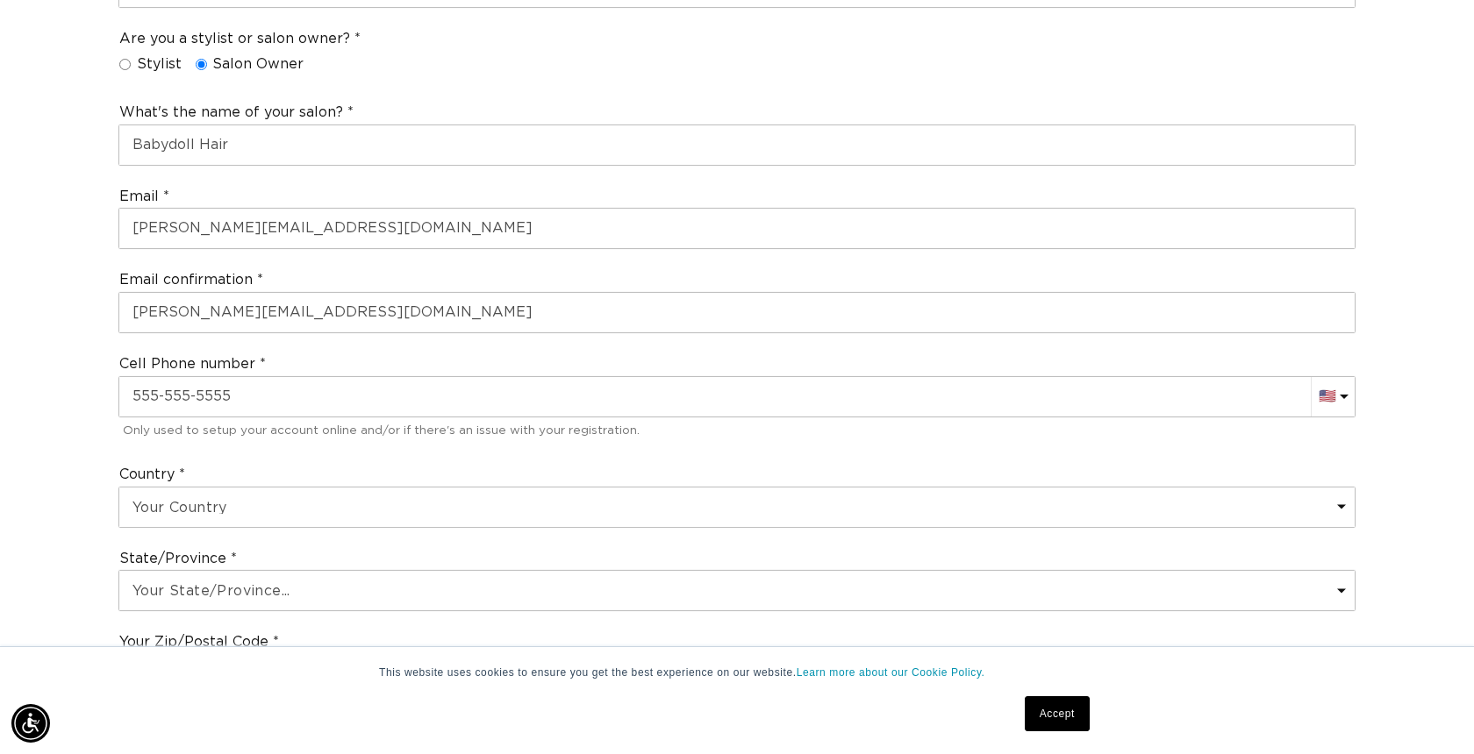
scroll to position [711, 0]
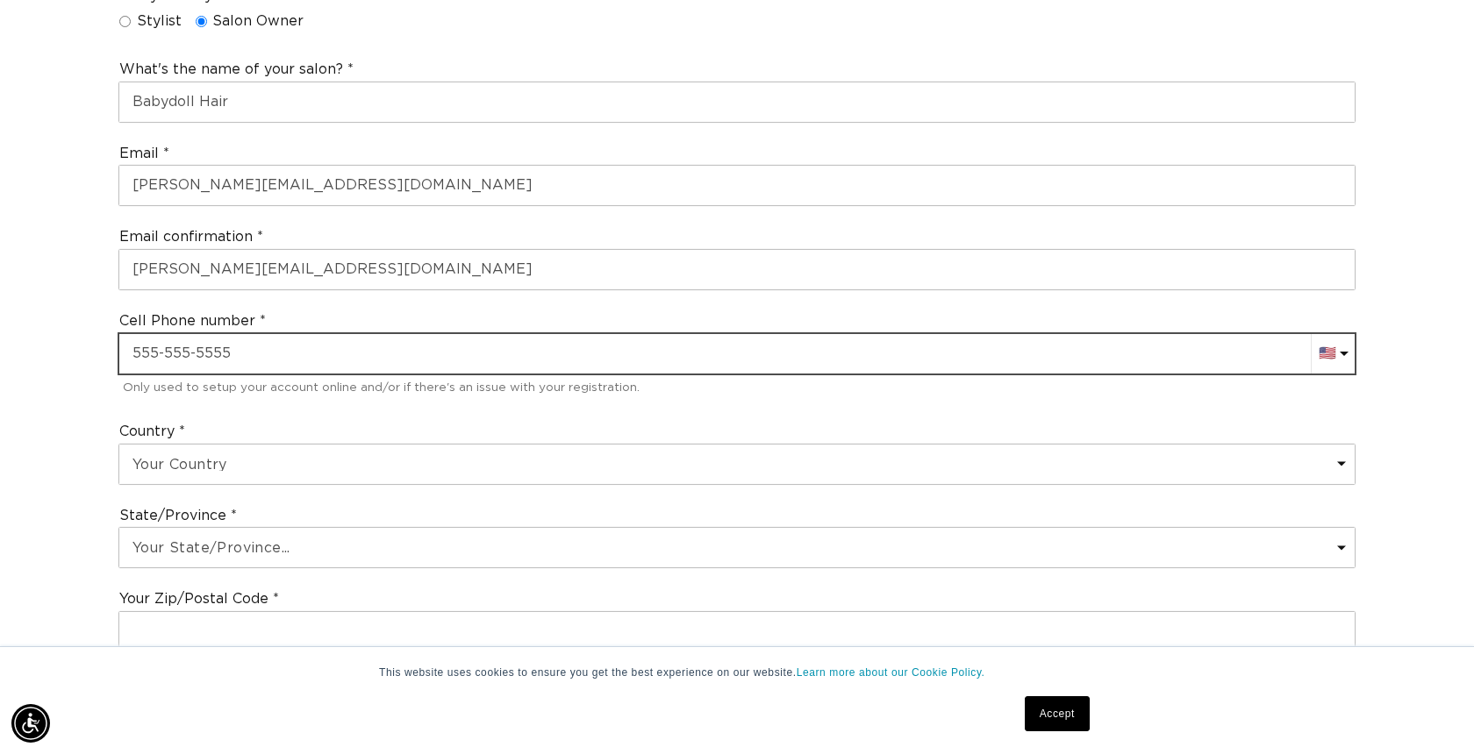
type input "+1"
type input "+1 480 205 2391"
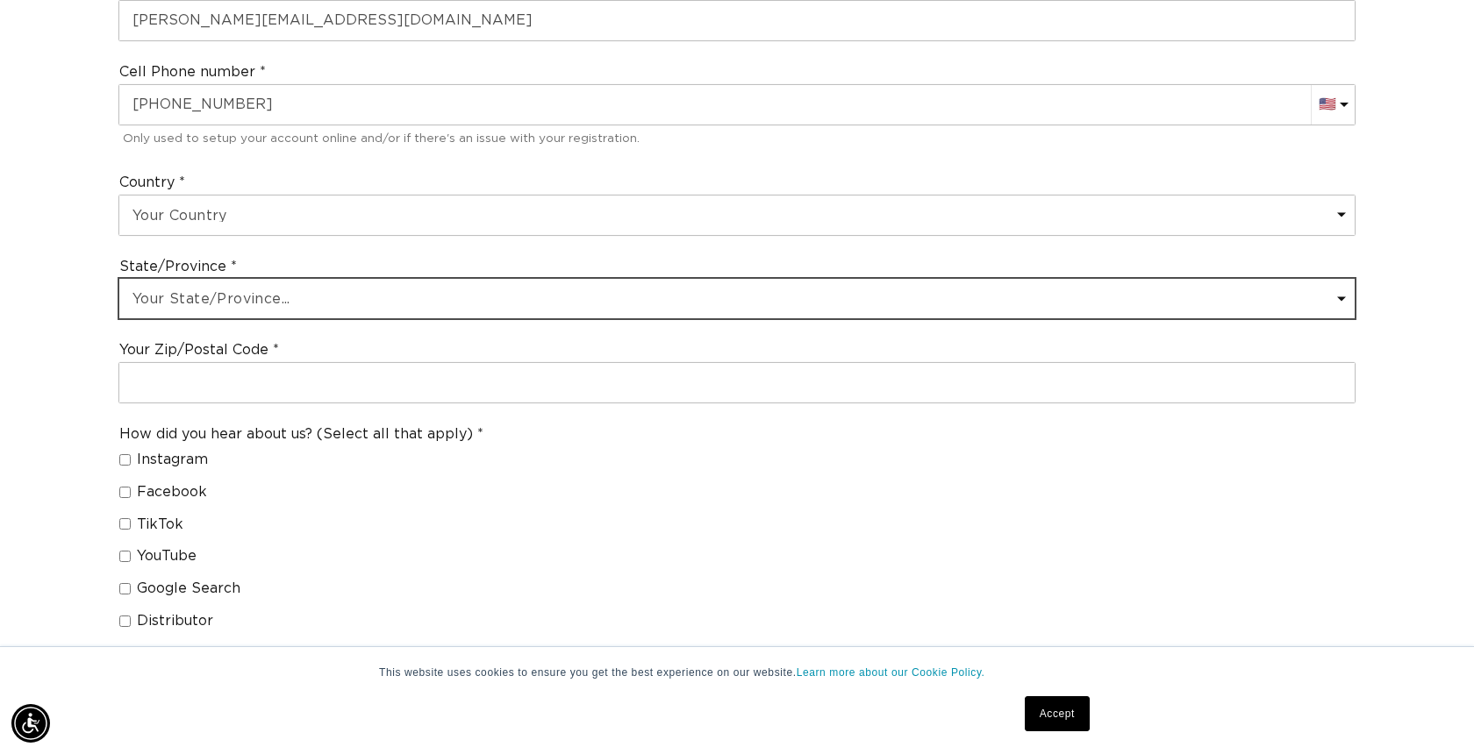
scroll to position [0, 1349]
select select "Arizona"
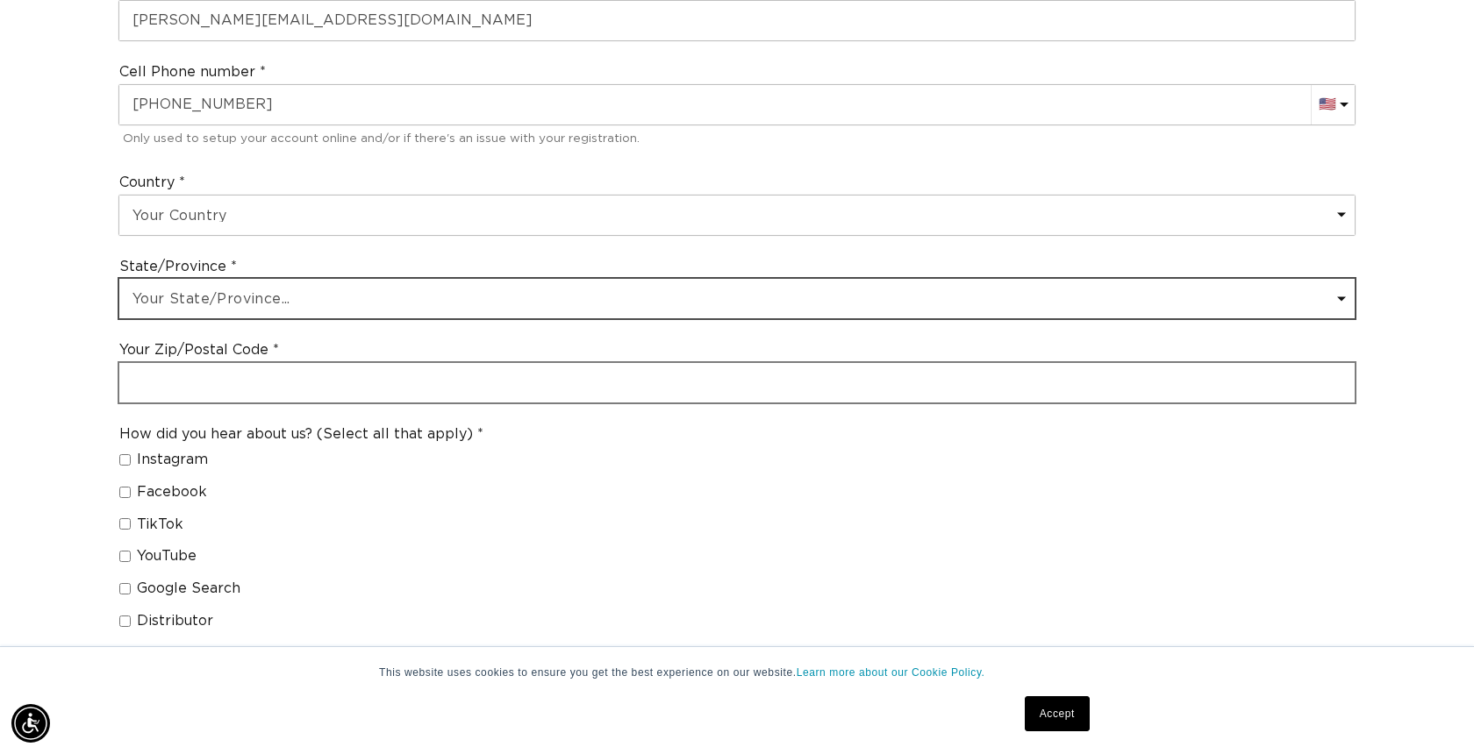
scroll to position [0, 0]
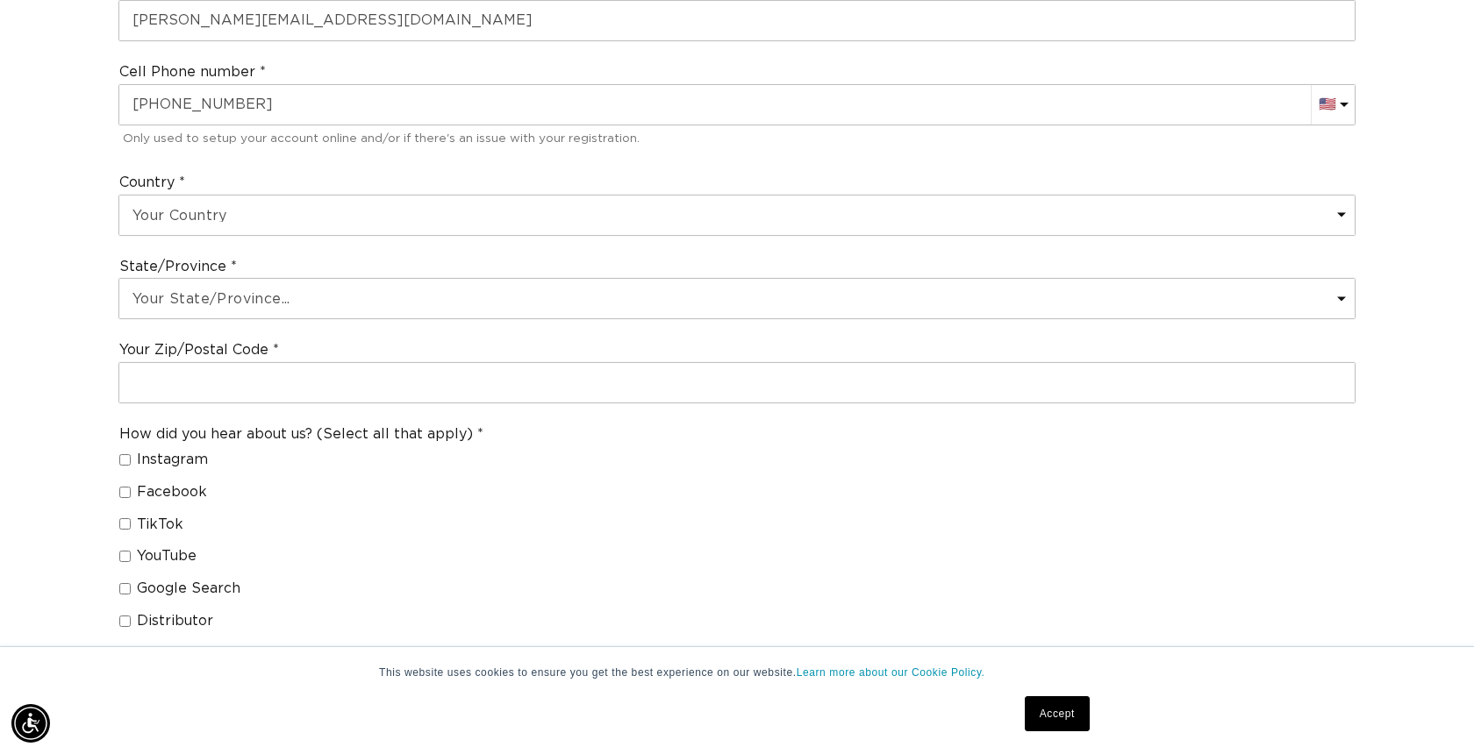
click at [215, 343] on label "Your Zip/Postal Code" at bounding box center [199, 350] width 160 height 18
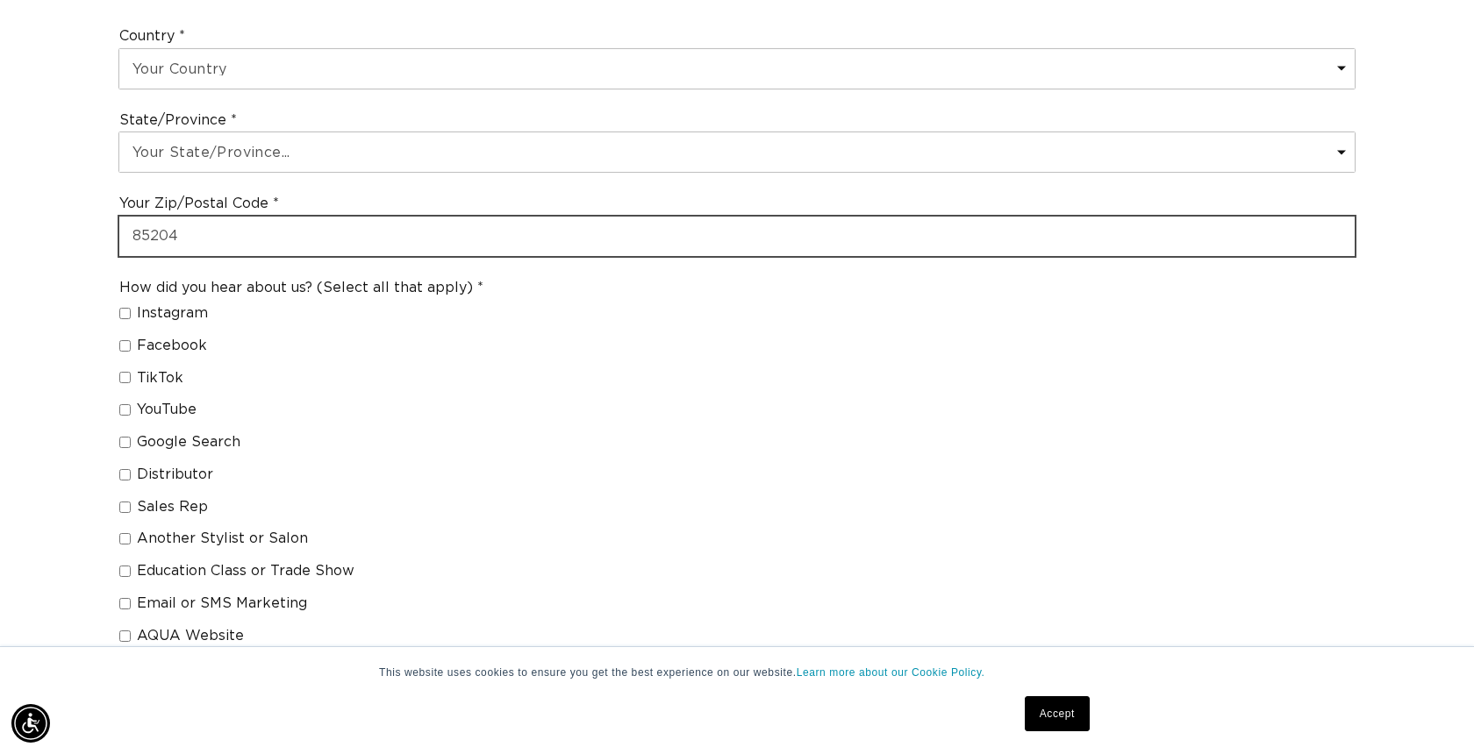
scroll to position [1132, 0]
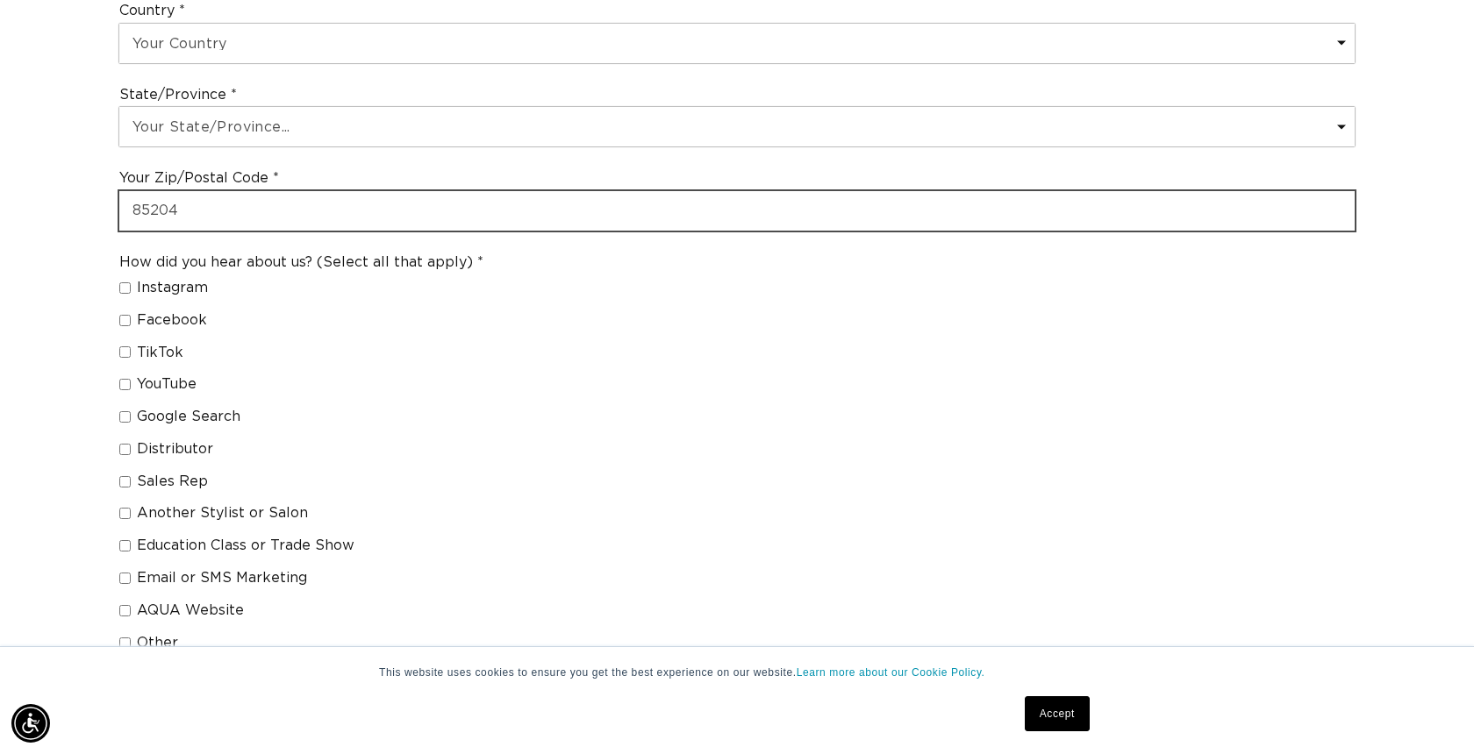
type input "85204"
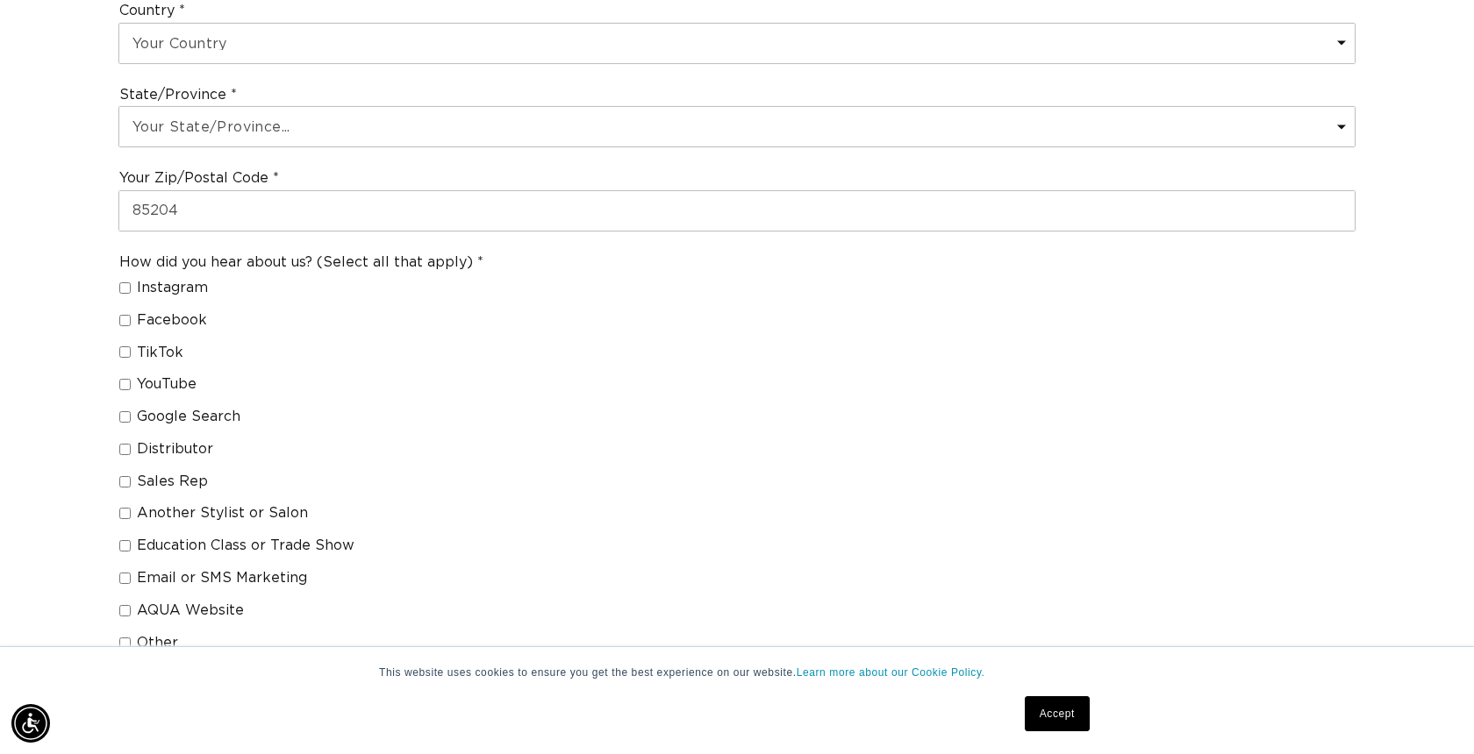
scroll to position [0, 0]
click at [534, 377] on div "How did you hear about us? (Select all that apply) Instagram Facebook TikTok Yo…" at bounding box center [736, 456] width 1251 height 421
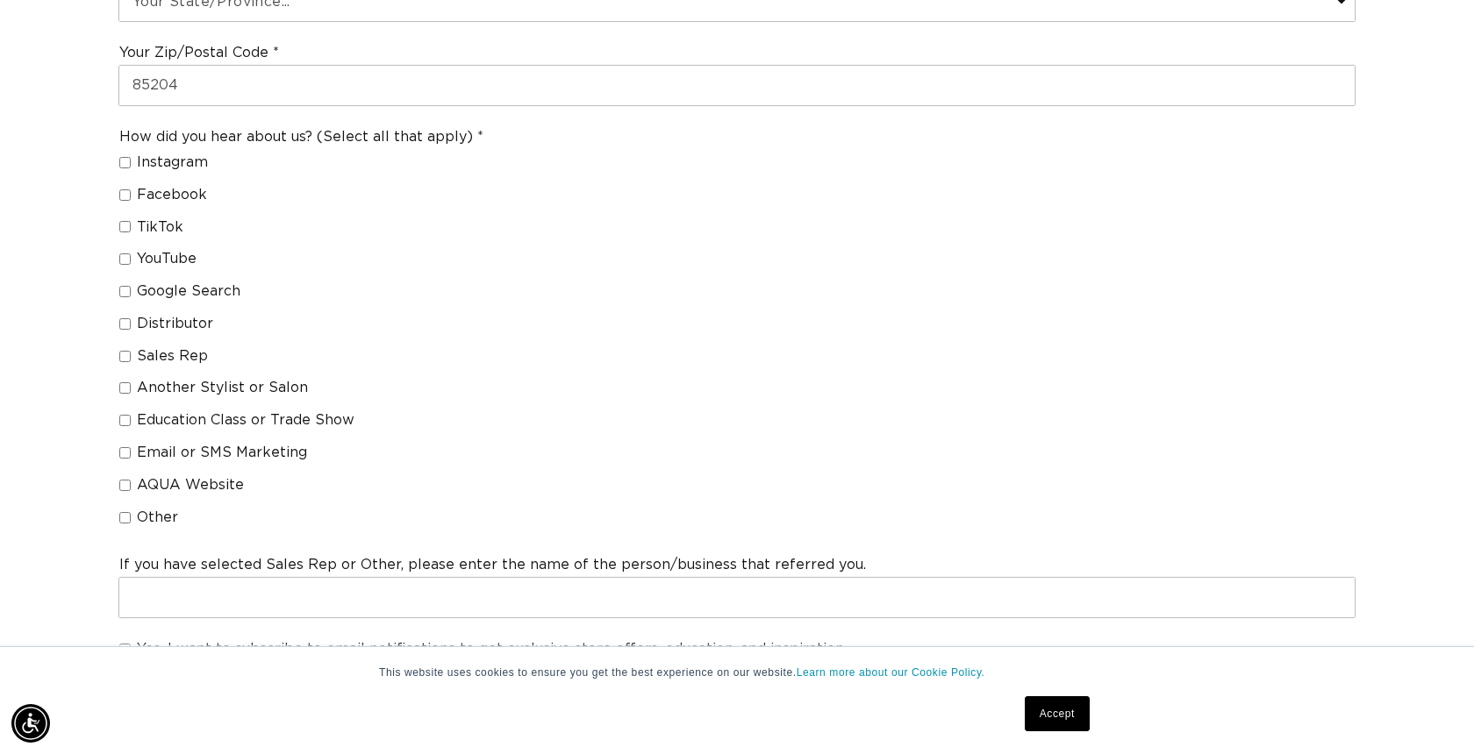
scroll to position [1260, 0]
click at [125, 316] on input "Distributor" at bounding box center [124, 321] width 11 height 11
checkbox input "true"
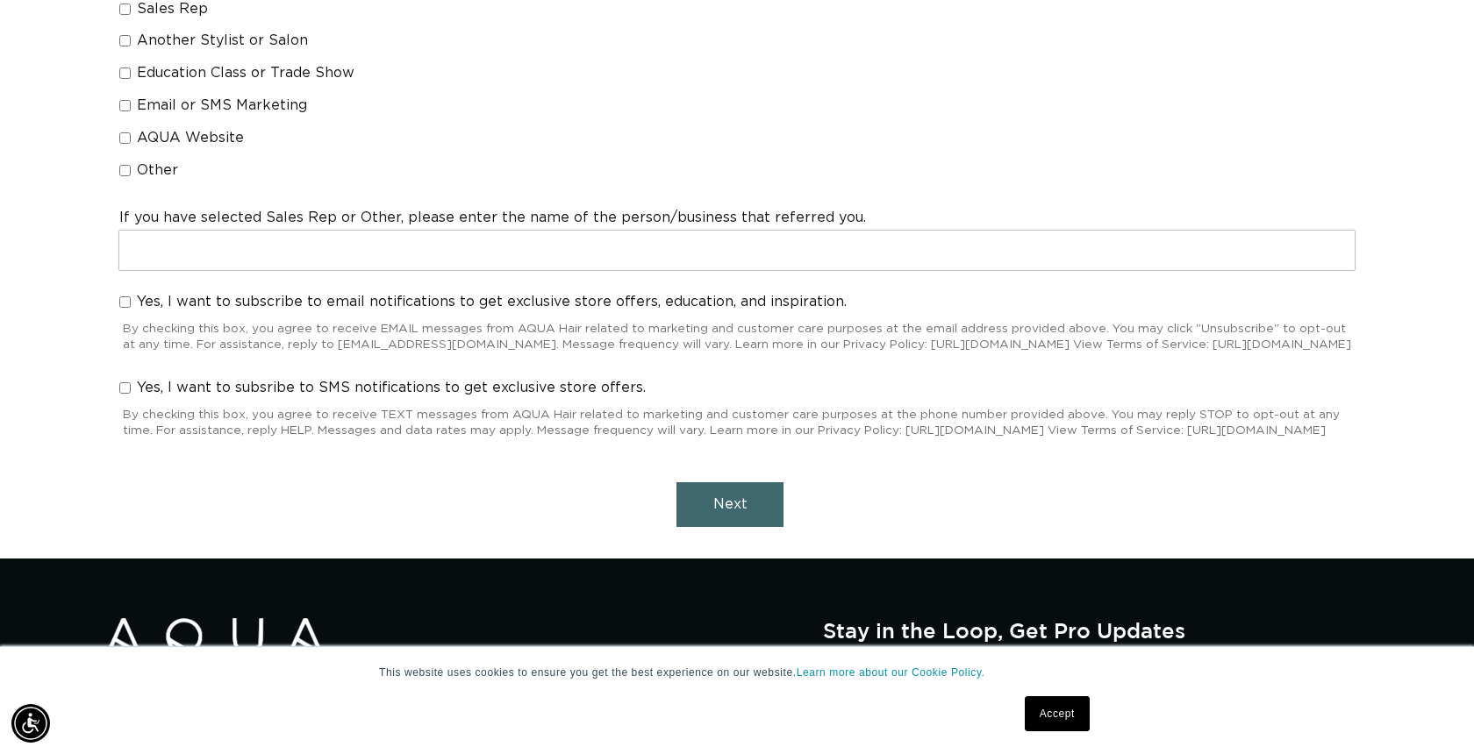
scroll to position [1606, 0]
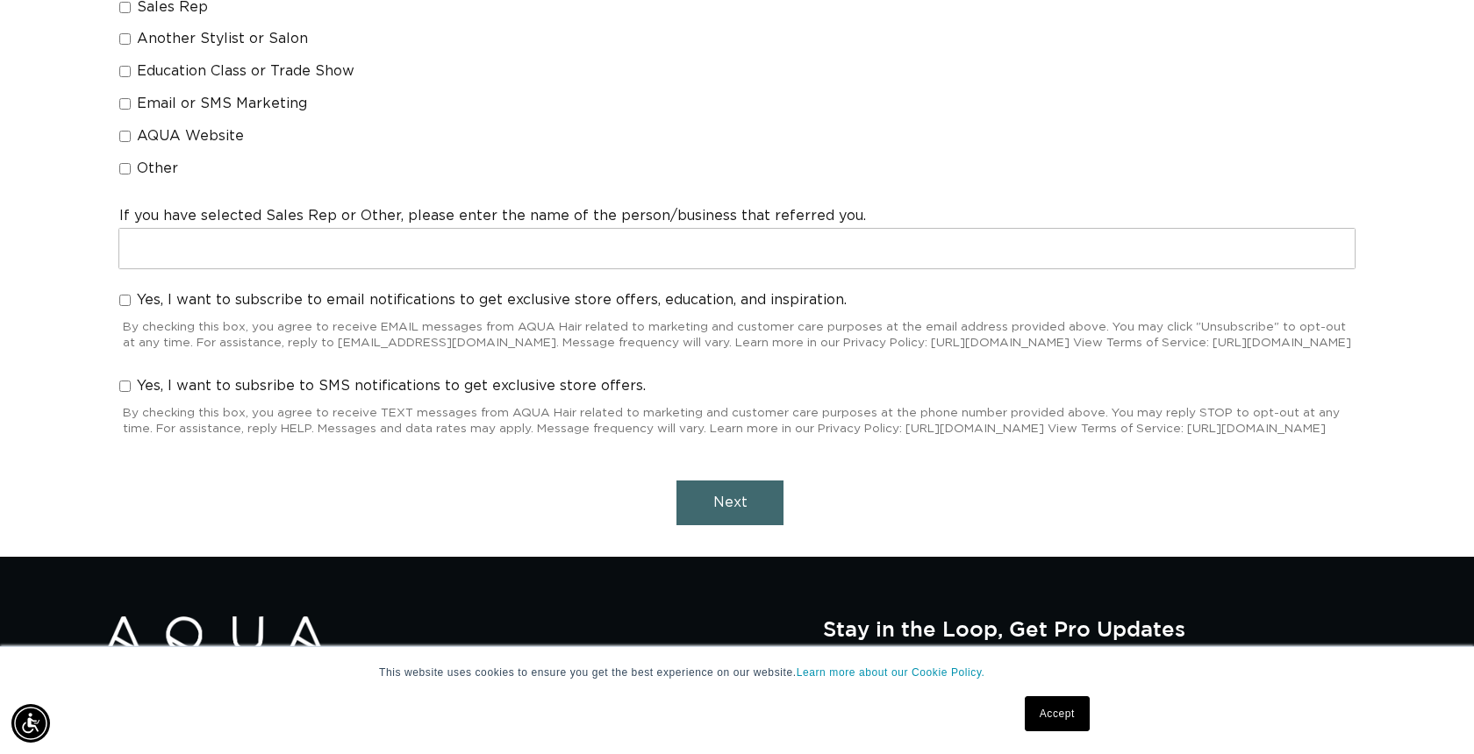
click at [128, 295] on input "Yes, I want to subscribe to email notifications to get exclusive store offers, …" at bounding box center [124, 300] width 11 height 11
checkbox input "true"
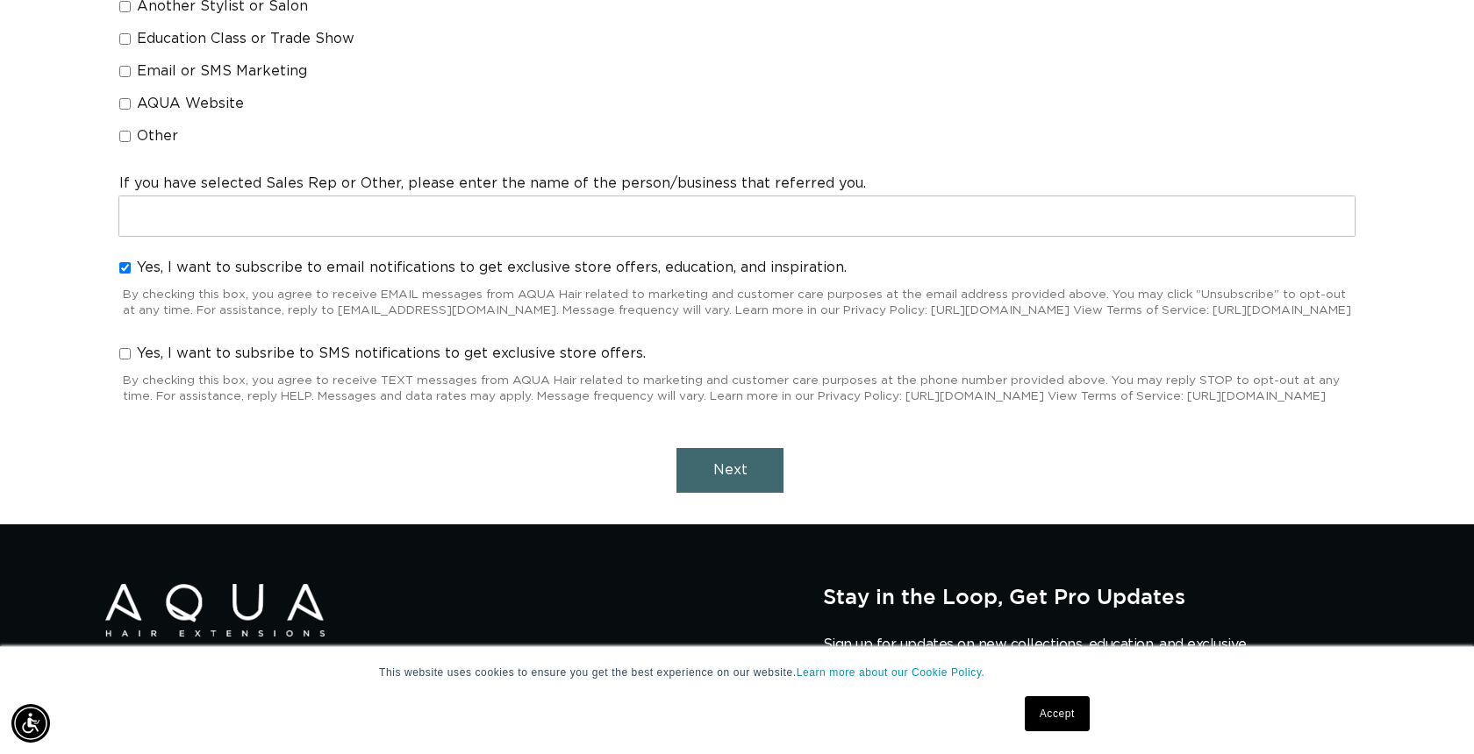
scroll to position [1664, 0]
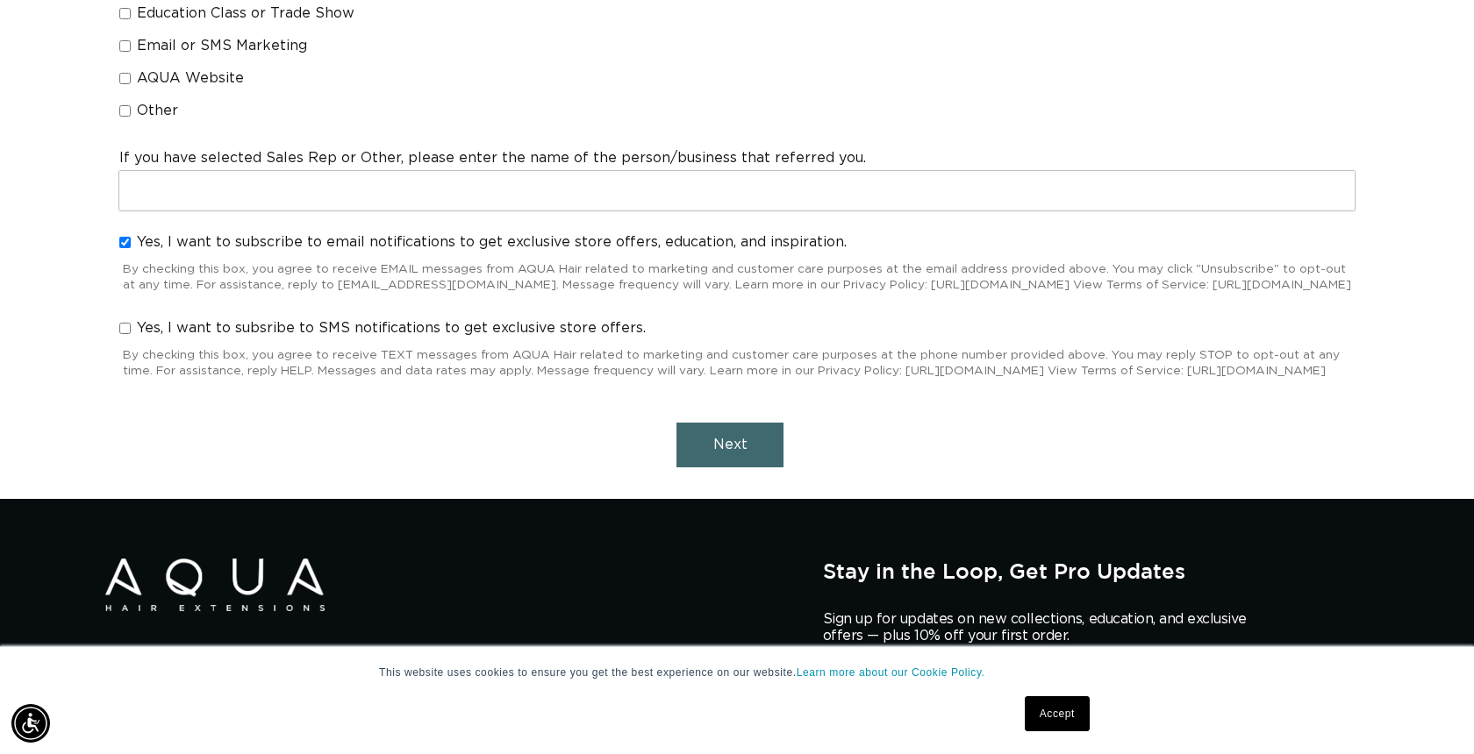
click at [726, 446] on span "Next" at bounding box center [730, 445] width 34 height 14
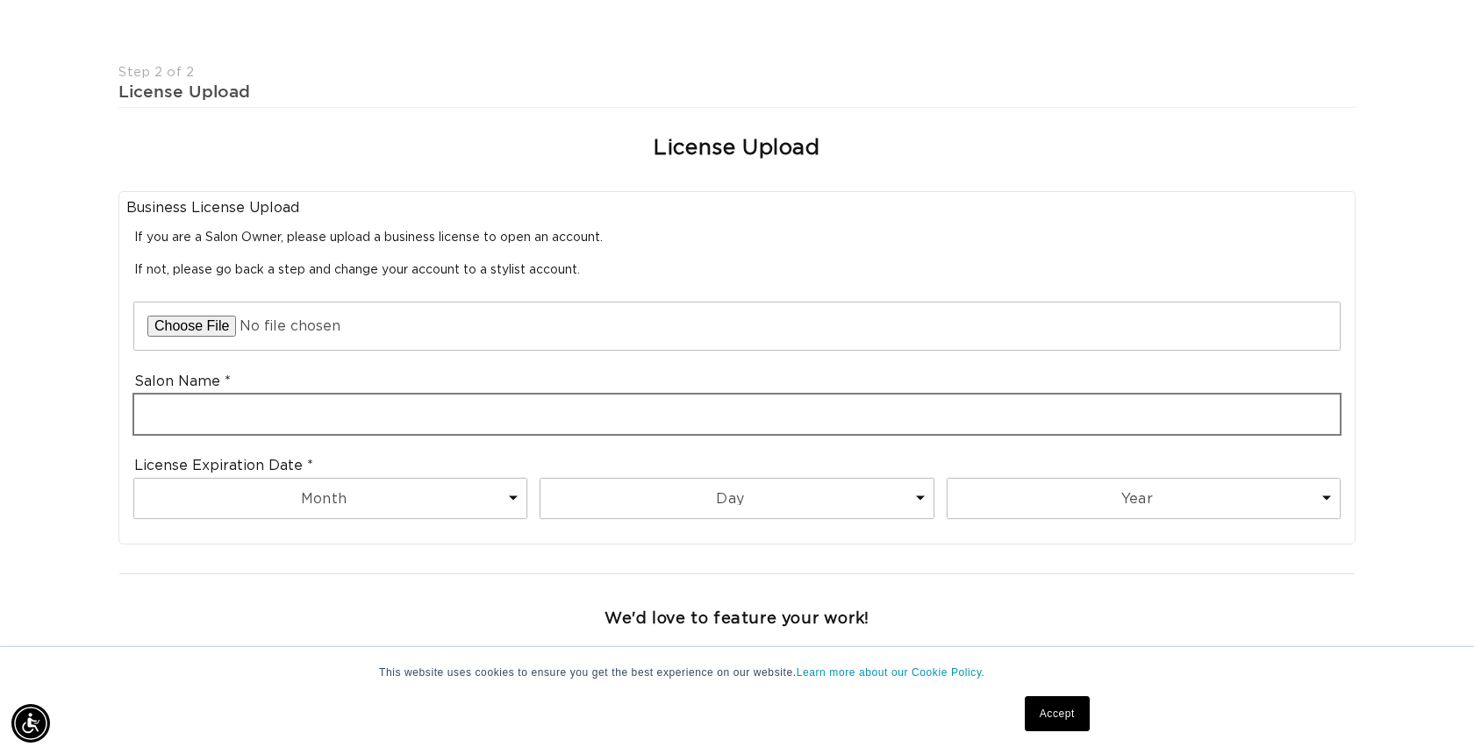
scroll to position [0, 1349]
click at [284, 413] on input "text" at bounding box center [736, 414] width 1205 height 39
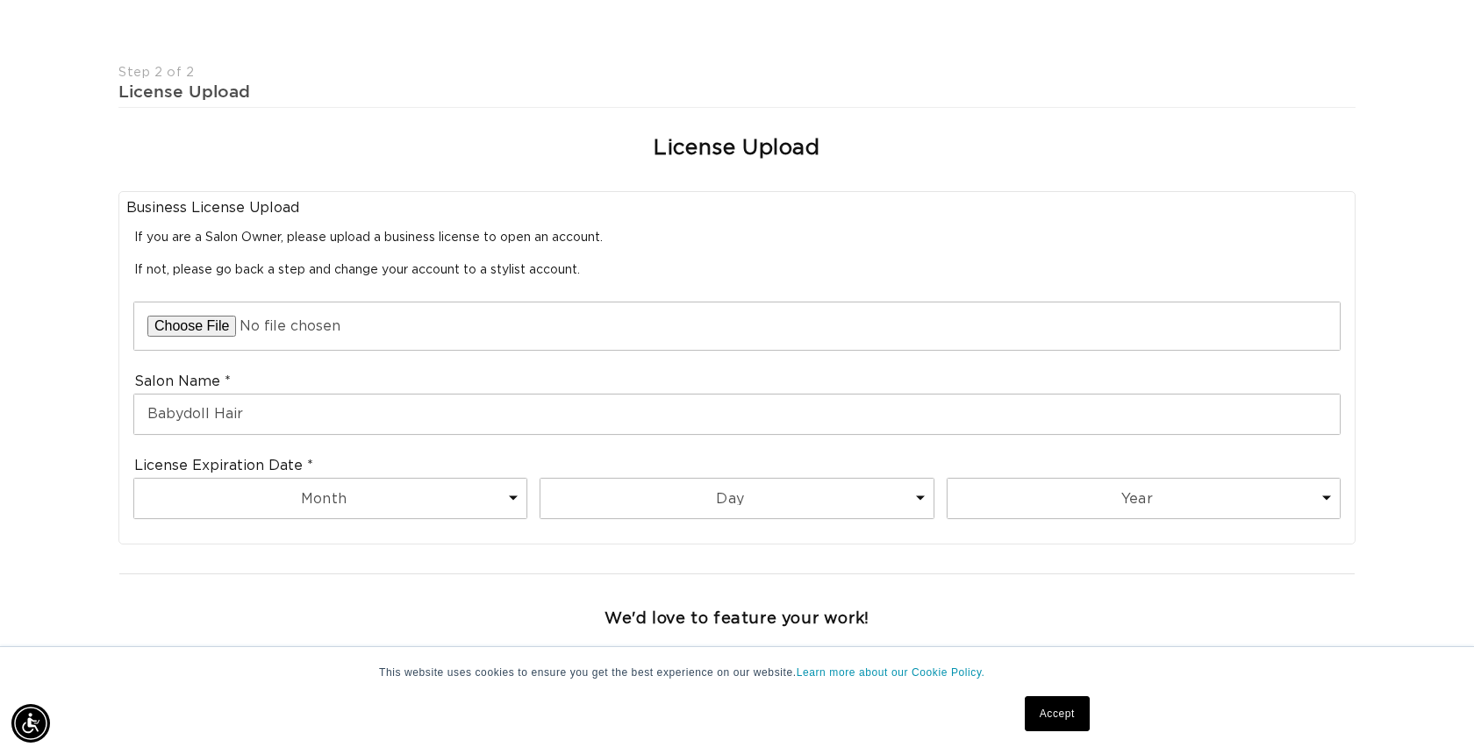
scroll to position [0, 2698]
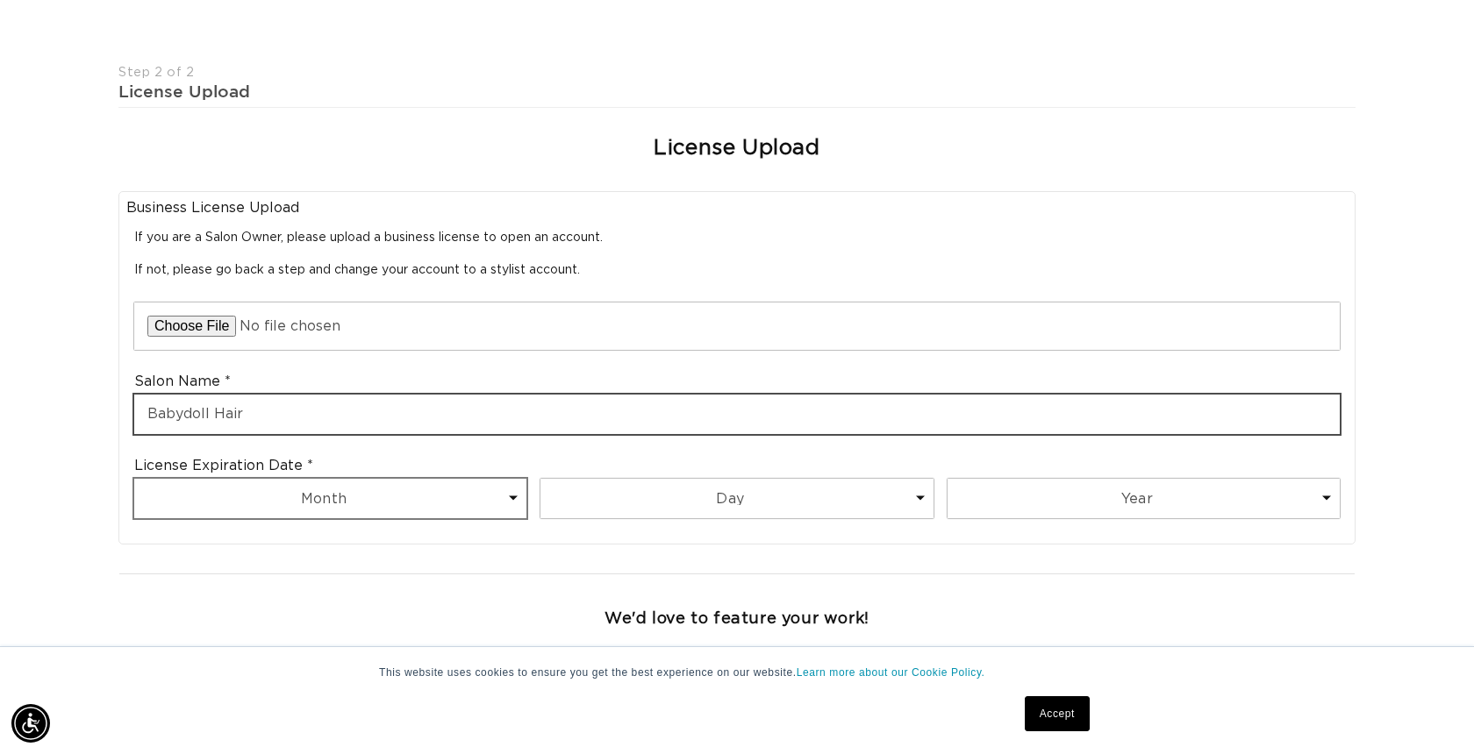
type input "Babydoll Hair"
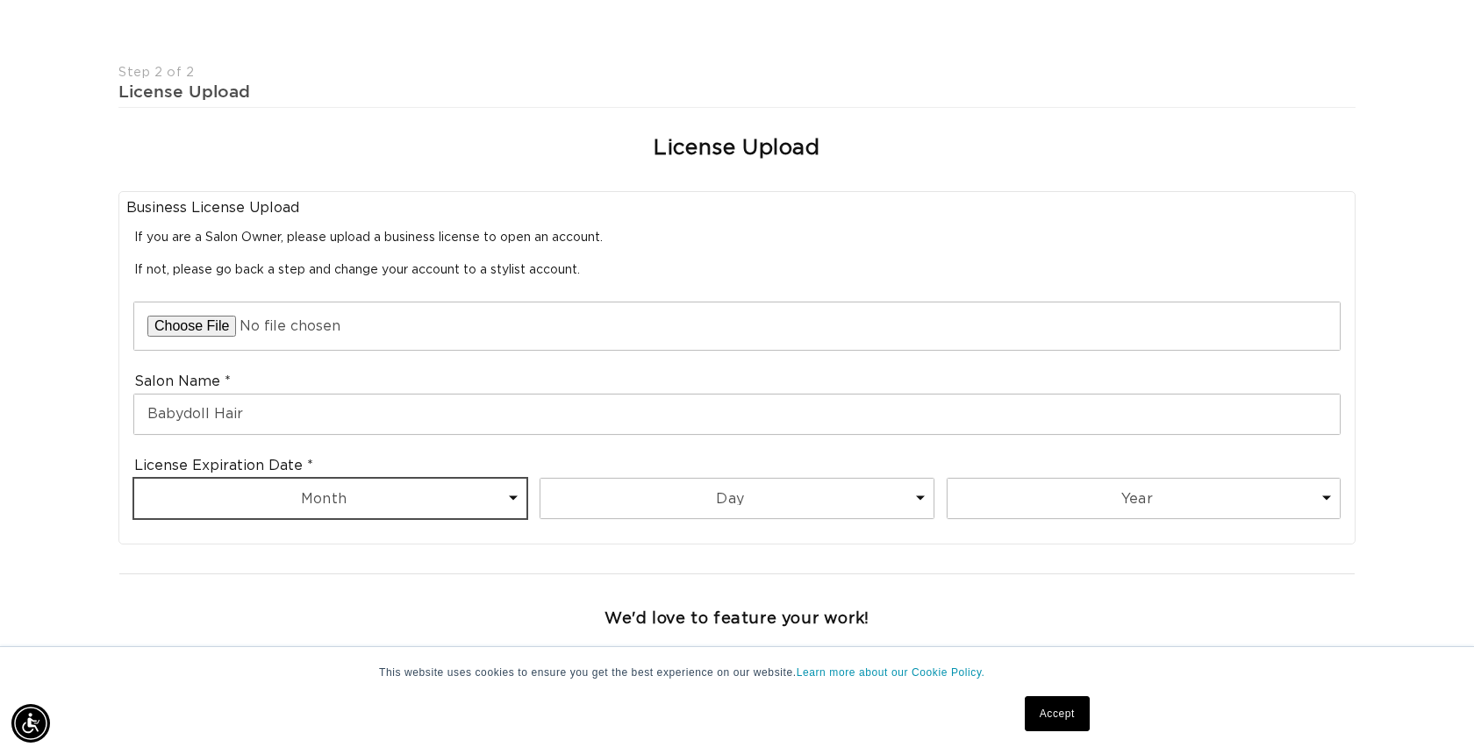
scroll to position [0, 1349]
select select "11"
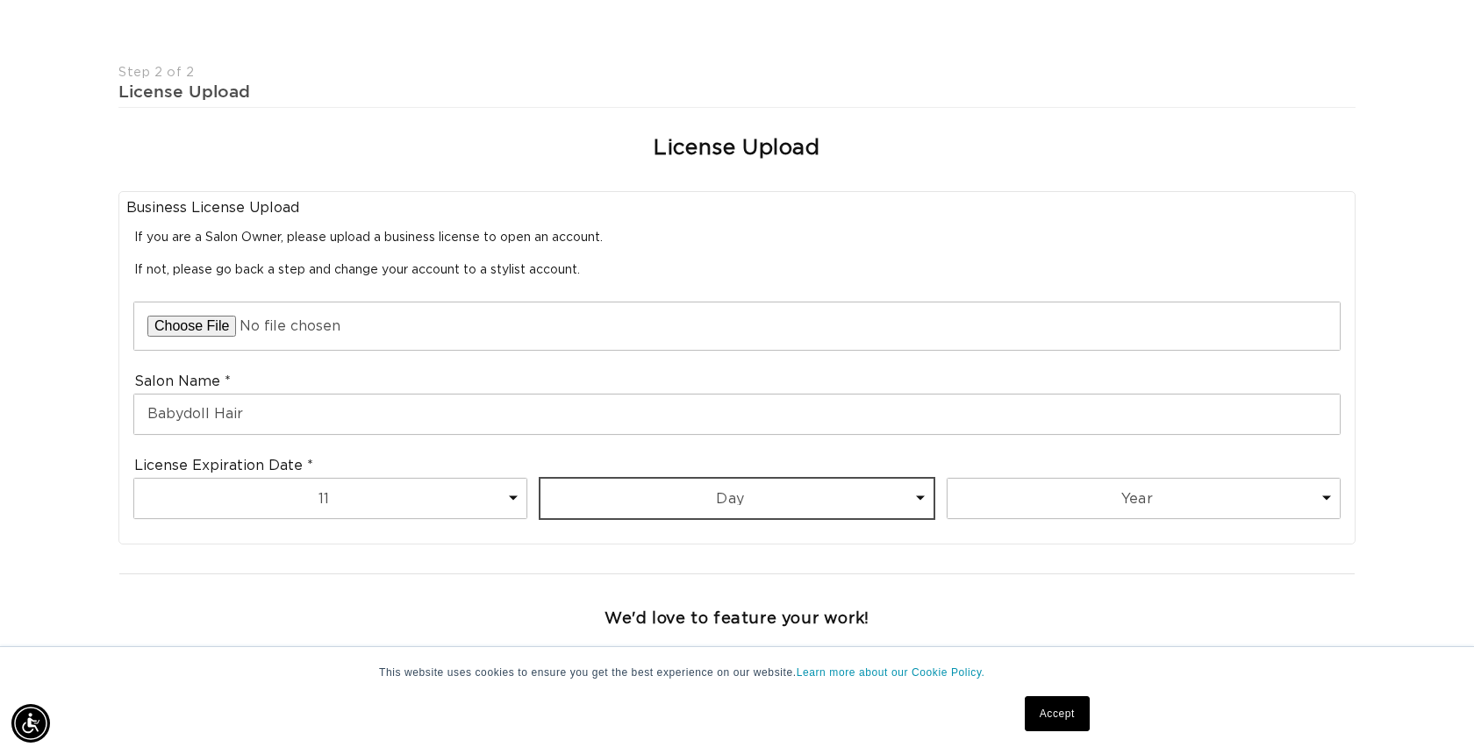
scroll to position [0, 0]
select select "17"
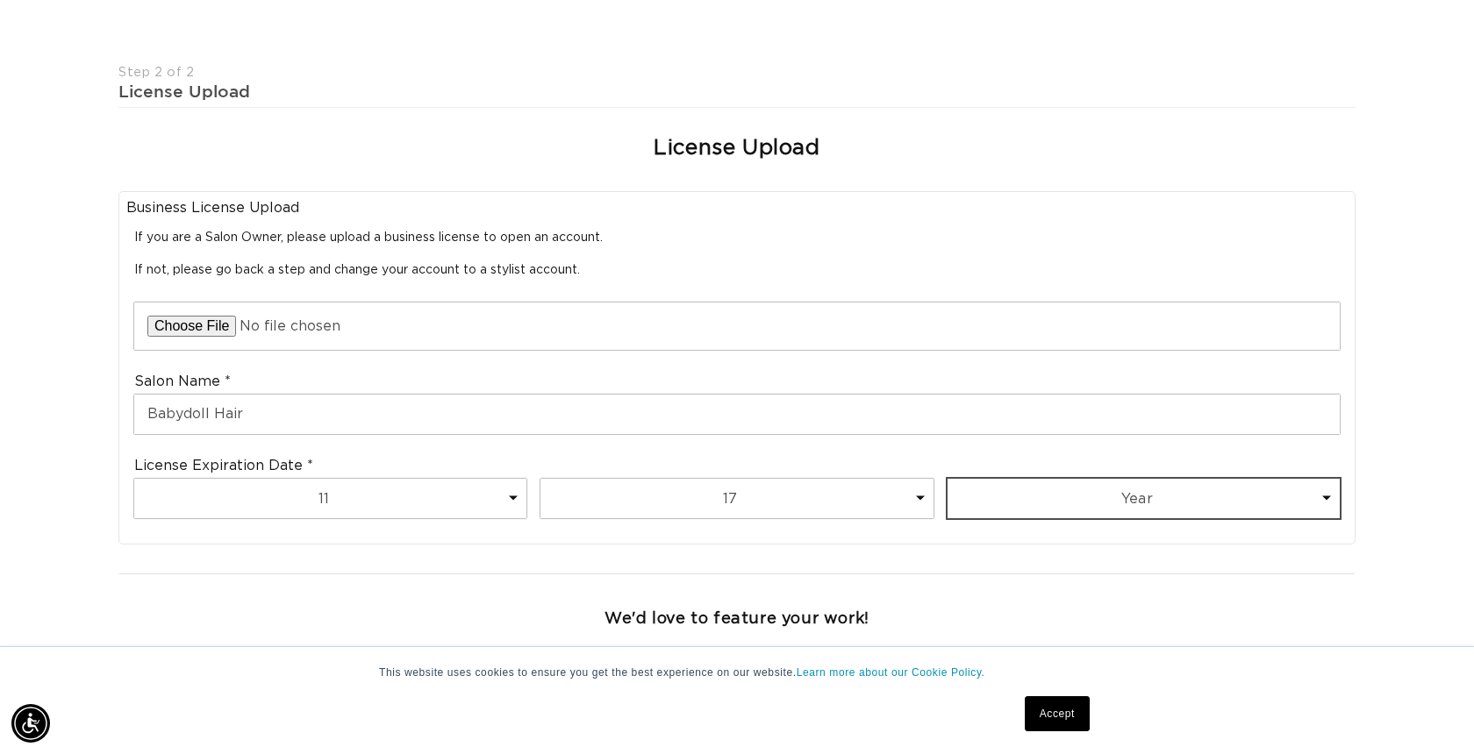
scroll to position [0, 1349]
select select "2025"
click at [185, 320] on input "file" at bounding box center [736, 326] width 1205 height 47
type input "C:\fakepath\TPT License 2025.jpeg"
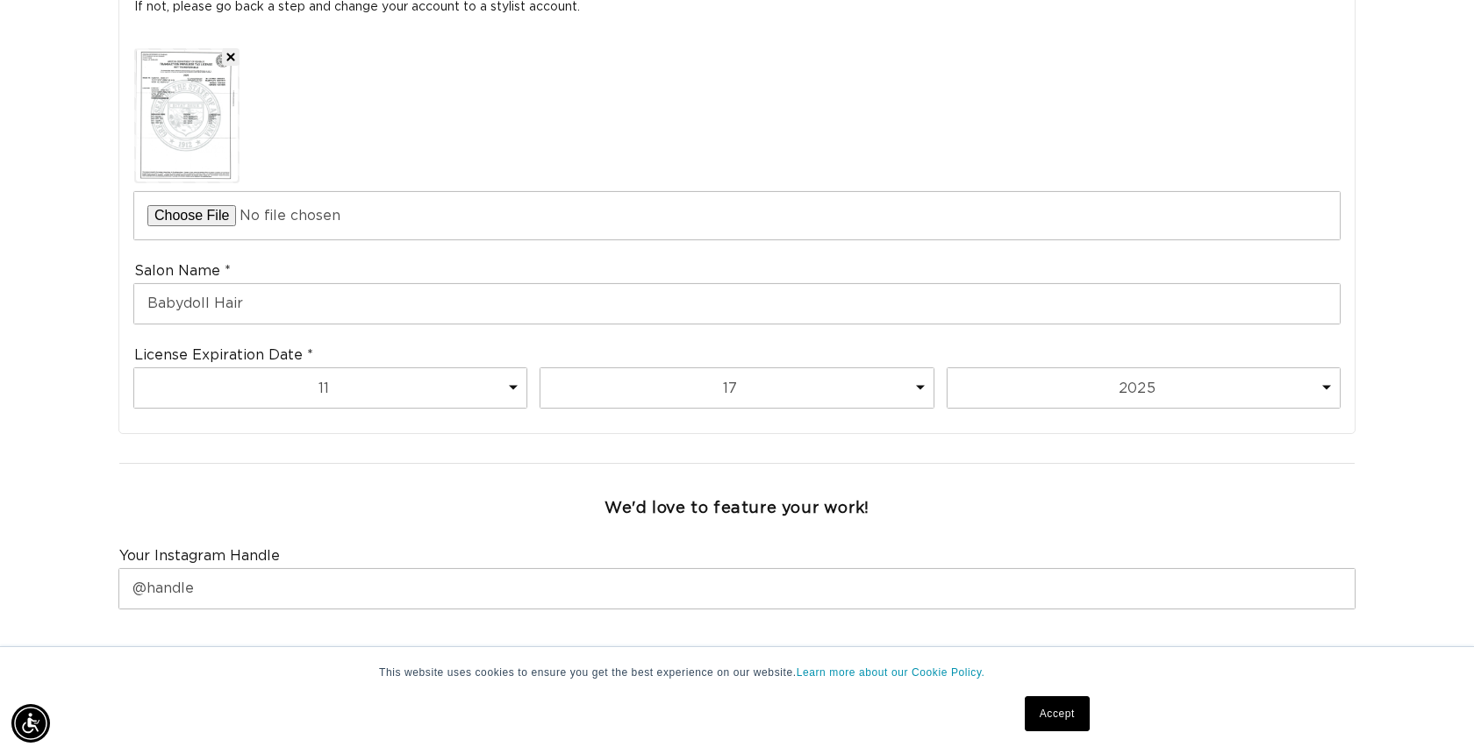
scroll to position [668, 0]
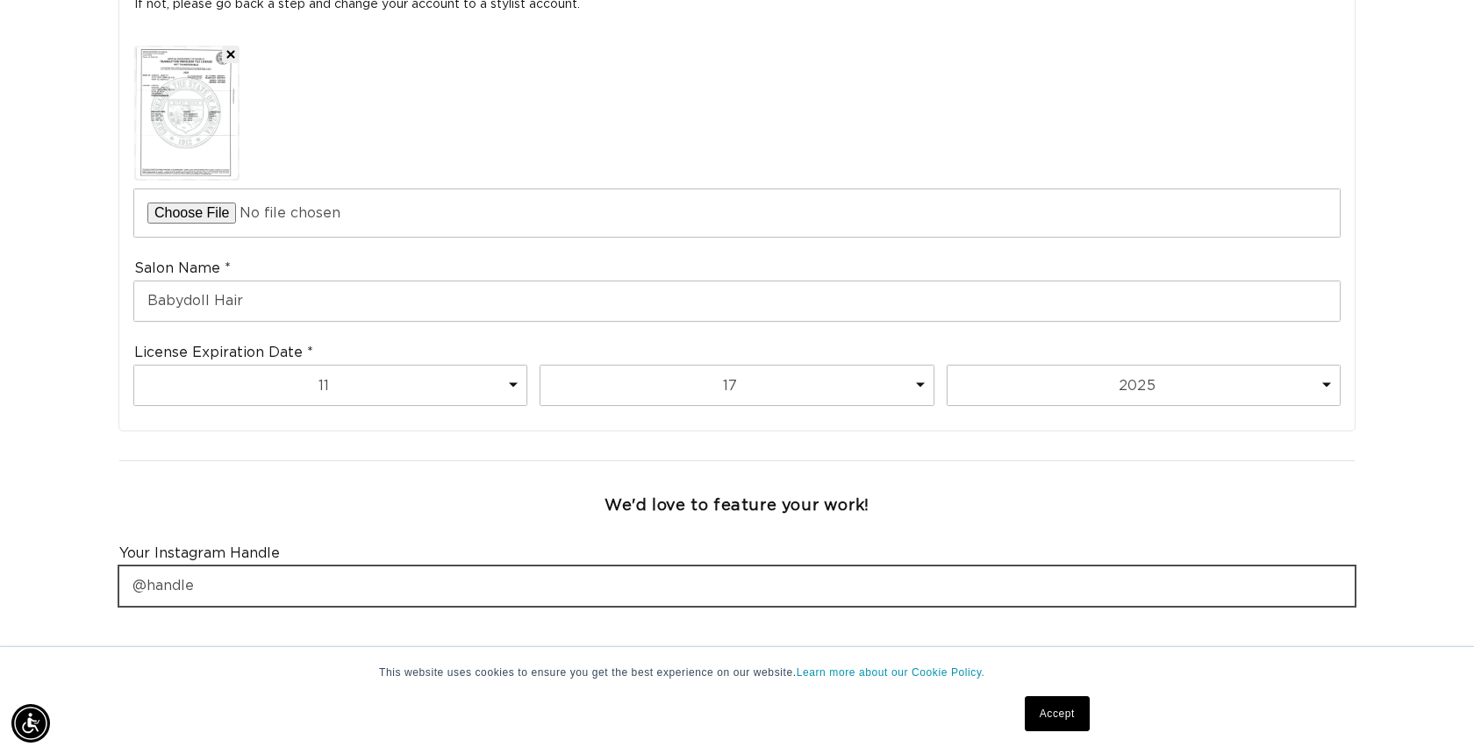
click at [179, 567] on input "text" at bounding box center [736, 586] width 1235 height 39
type input "@babydollhair.com"
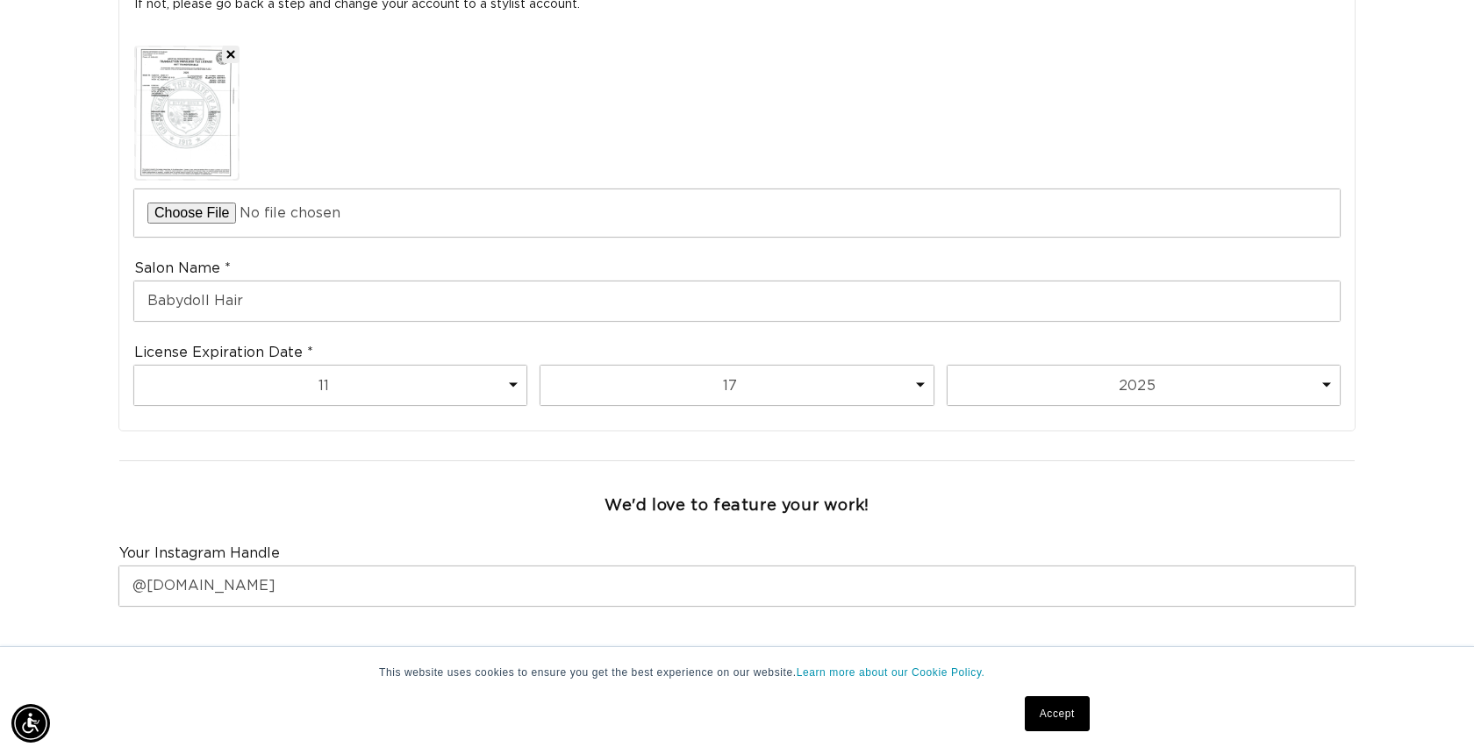
click at [1067, 714] on link "Accept" at bounding box center [1057, 713] width 65 height 35
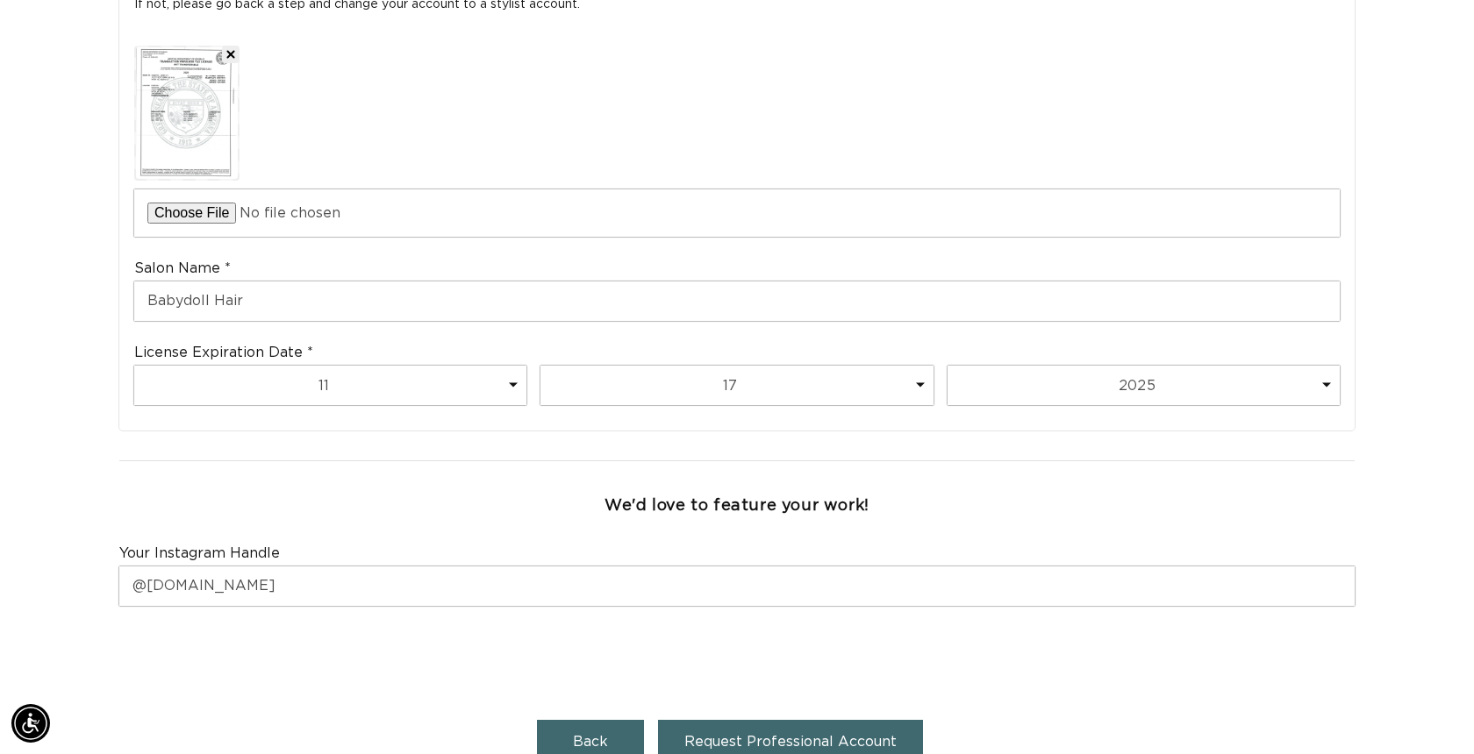
click at [788, 735] on span "Request Professional Account" at bounding box center [790, 742] width 212 height 14
